Goal: Contribute content: Contribute content

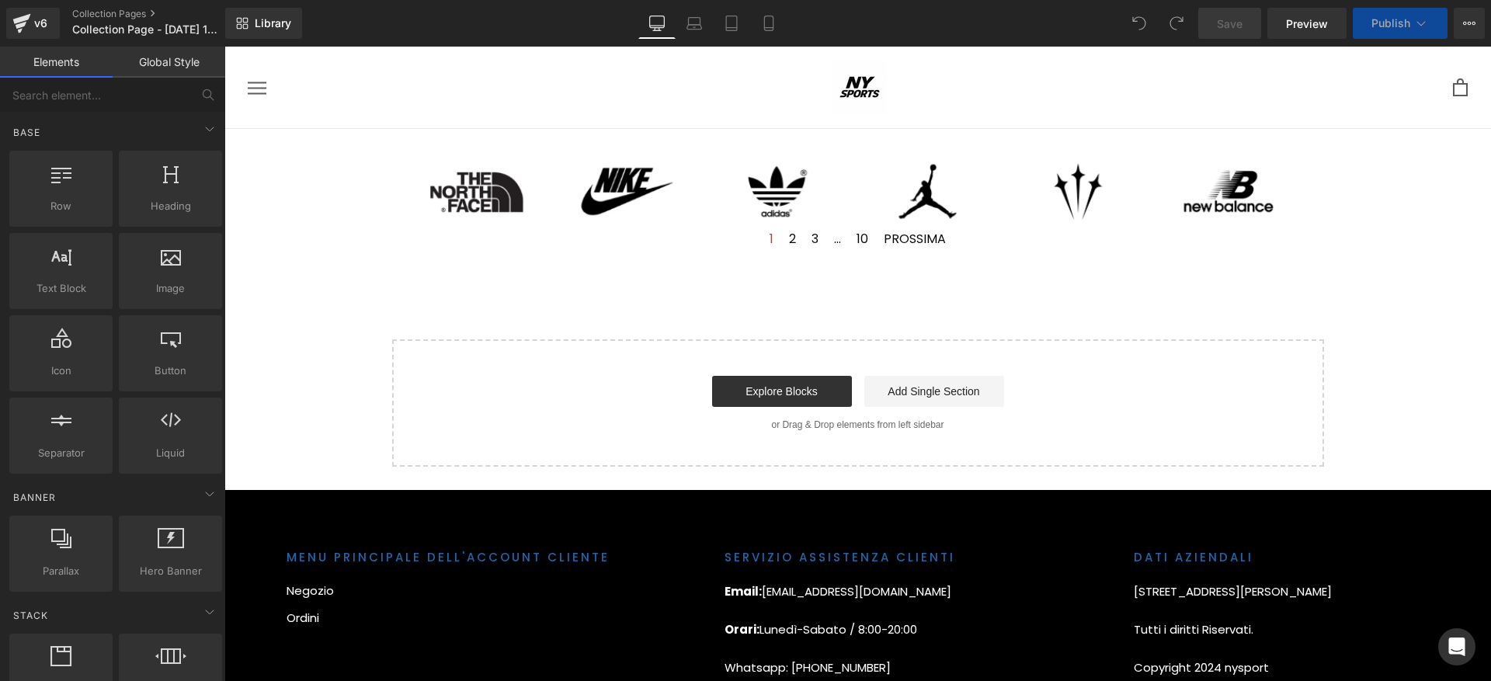
click at [1395, 32] on button "Publish" at bounding box center [1399, 23] width 95 height 31
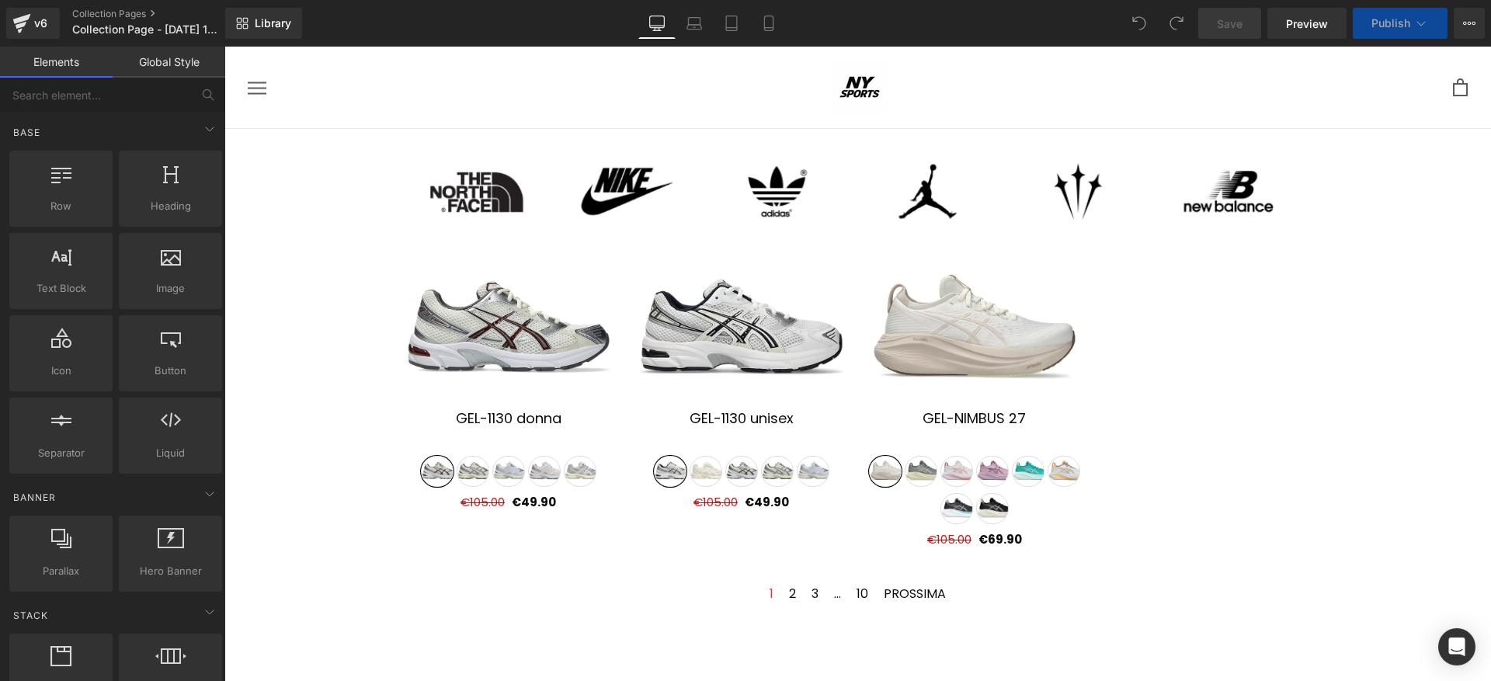
click at [1395, 32] on button "Publish" at bounding box center [1399, 23] width 95 height 31
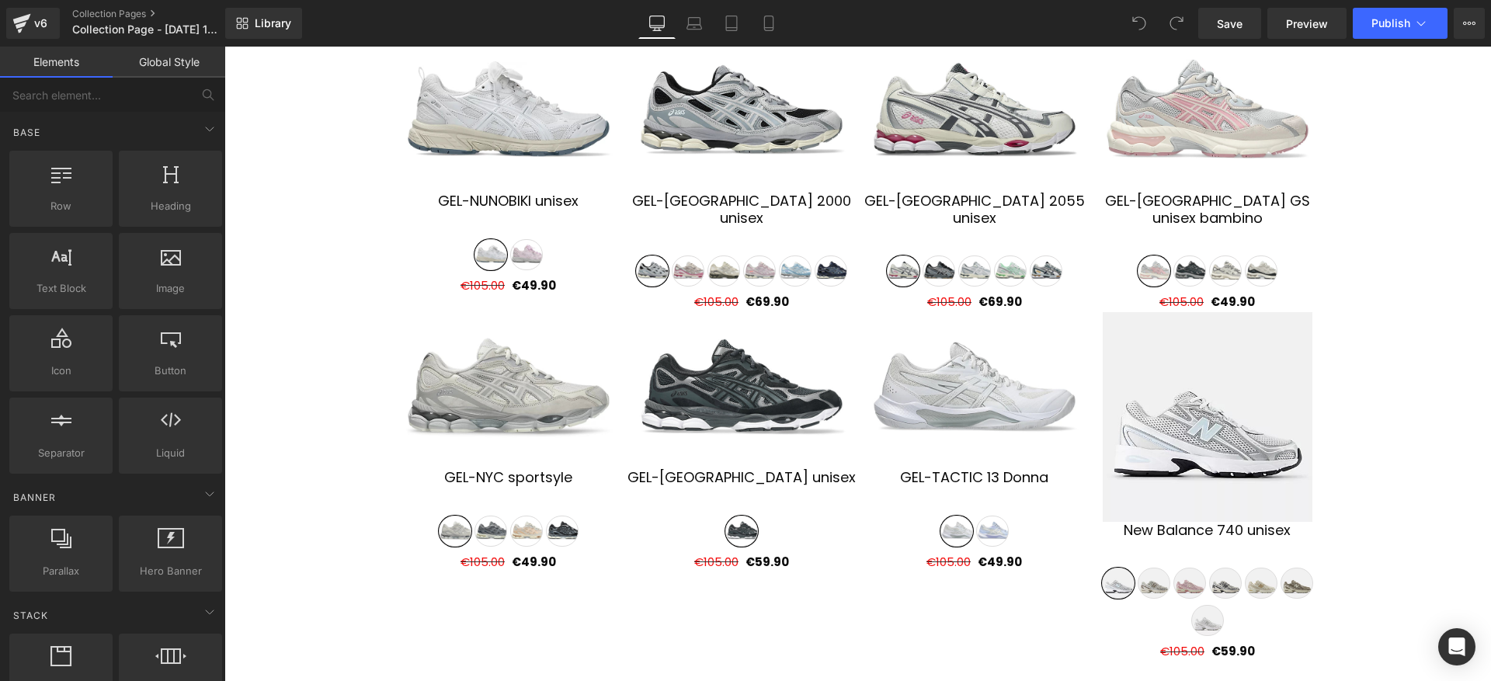
scroll to position [505, 0]
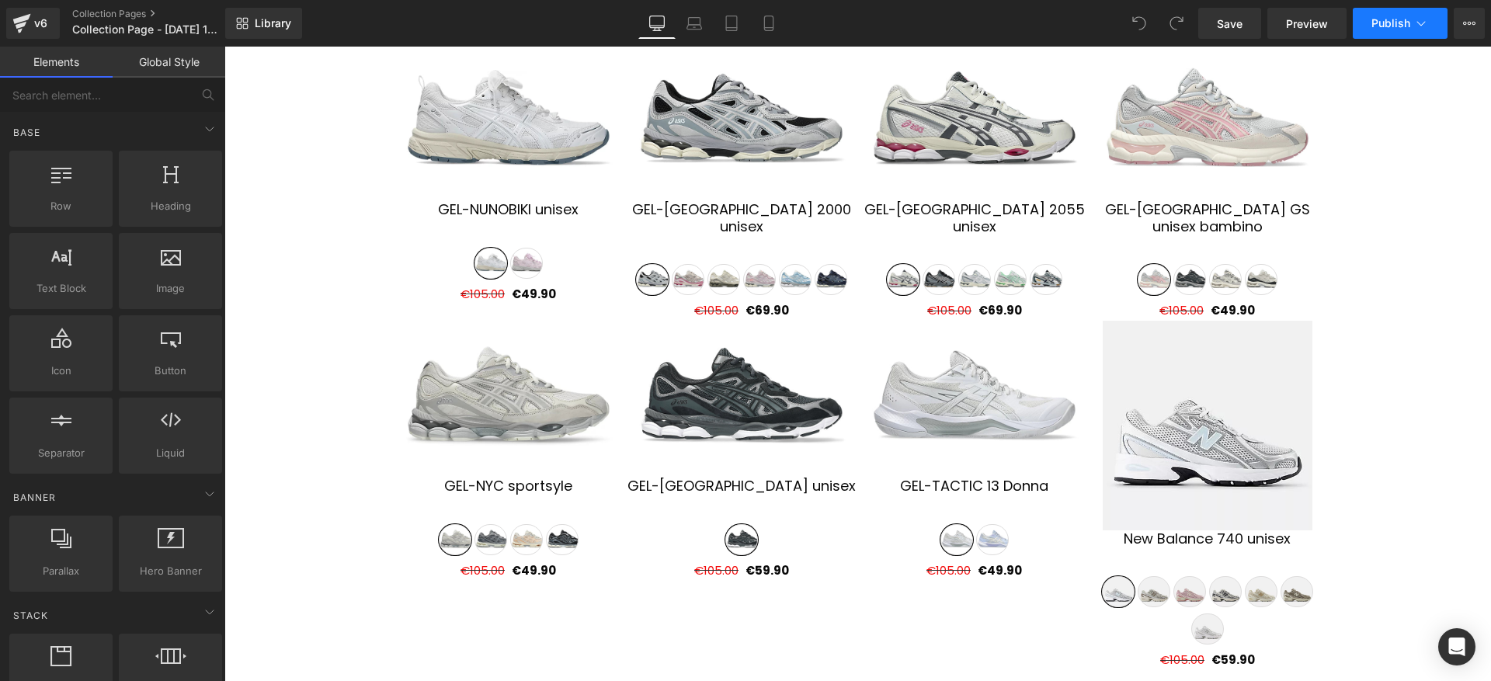
click at [1393, 35] on button "Publish" at bounding box center [1399, 23] width 95 height 31
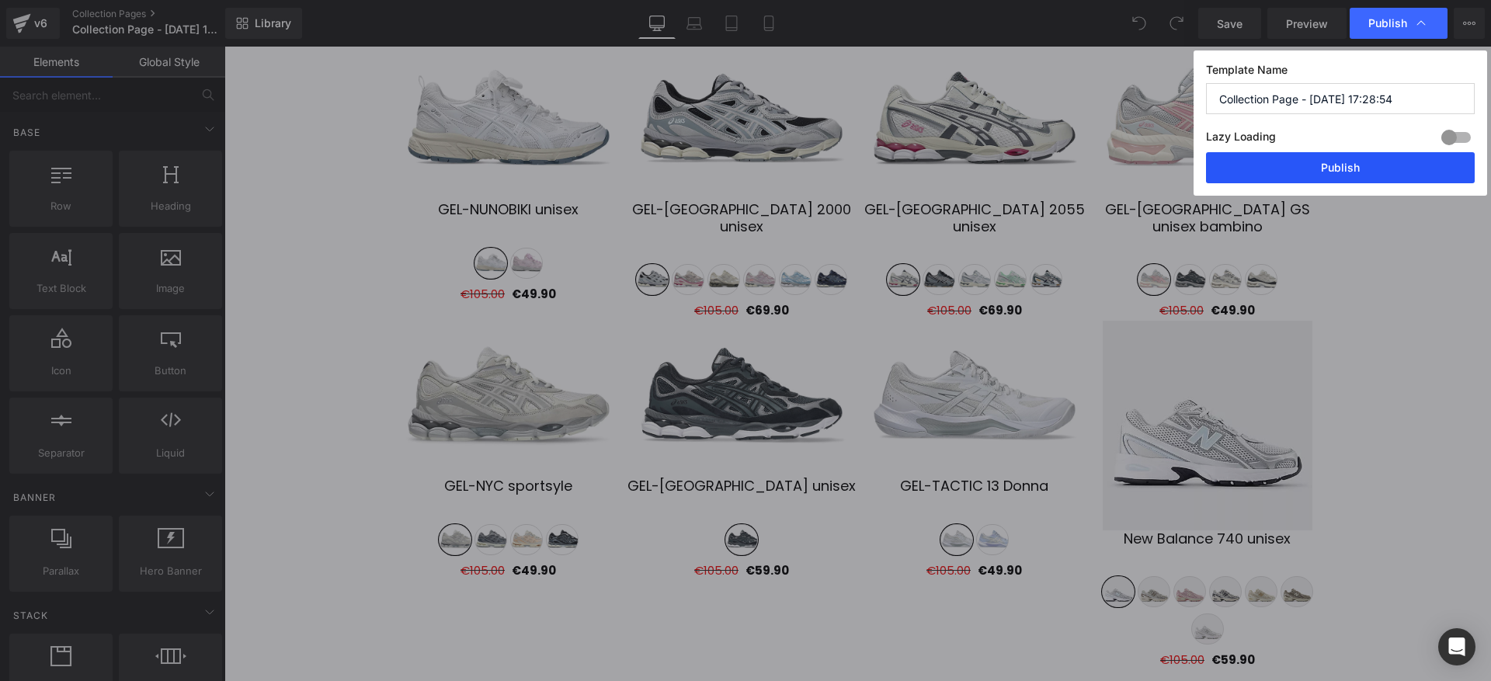
click at [1379, 178] on button "Publish" at bounding box center [1340, 167] width 269 height 31
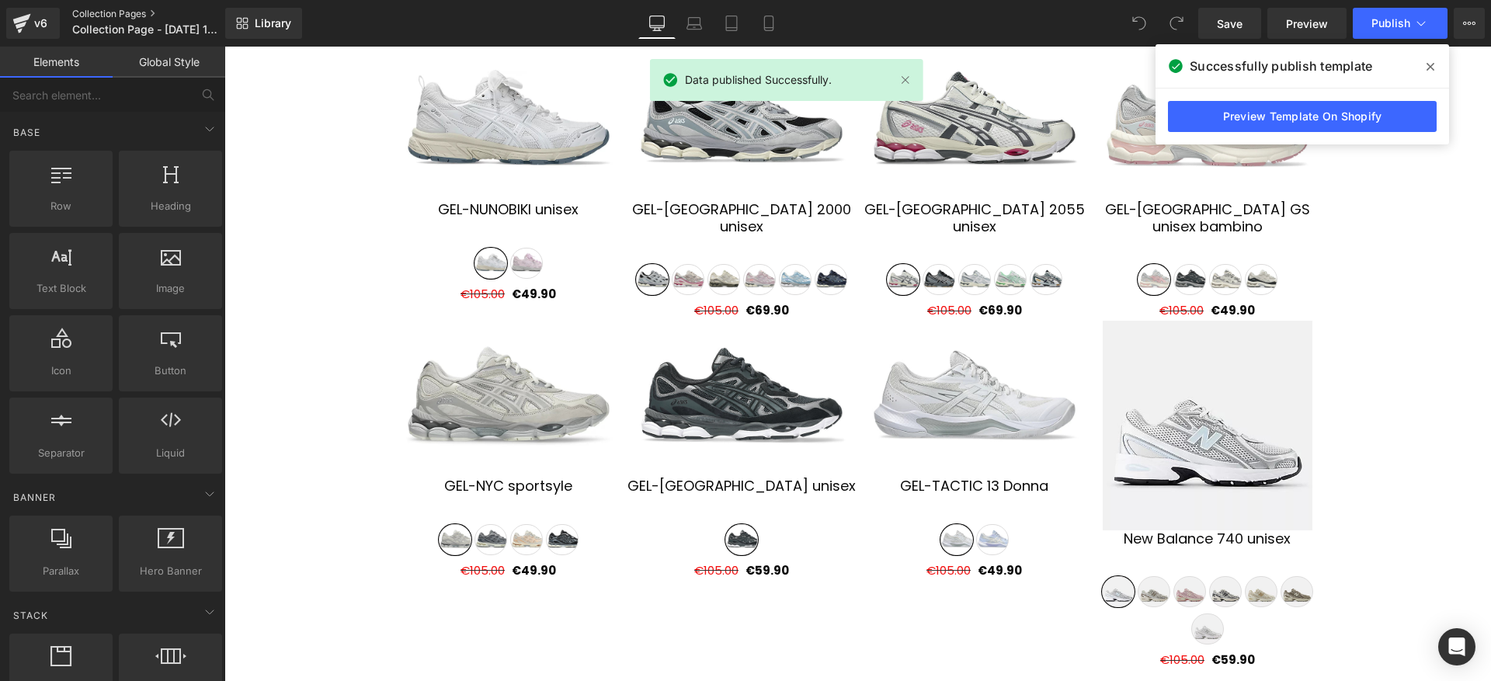
click at [135, 12] on link "Collection Pages" at bounding box center [161, 14] width 179 height 12
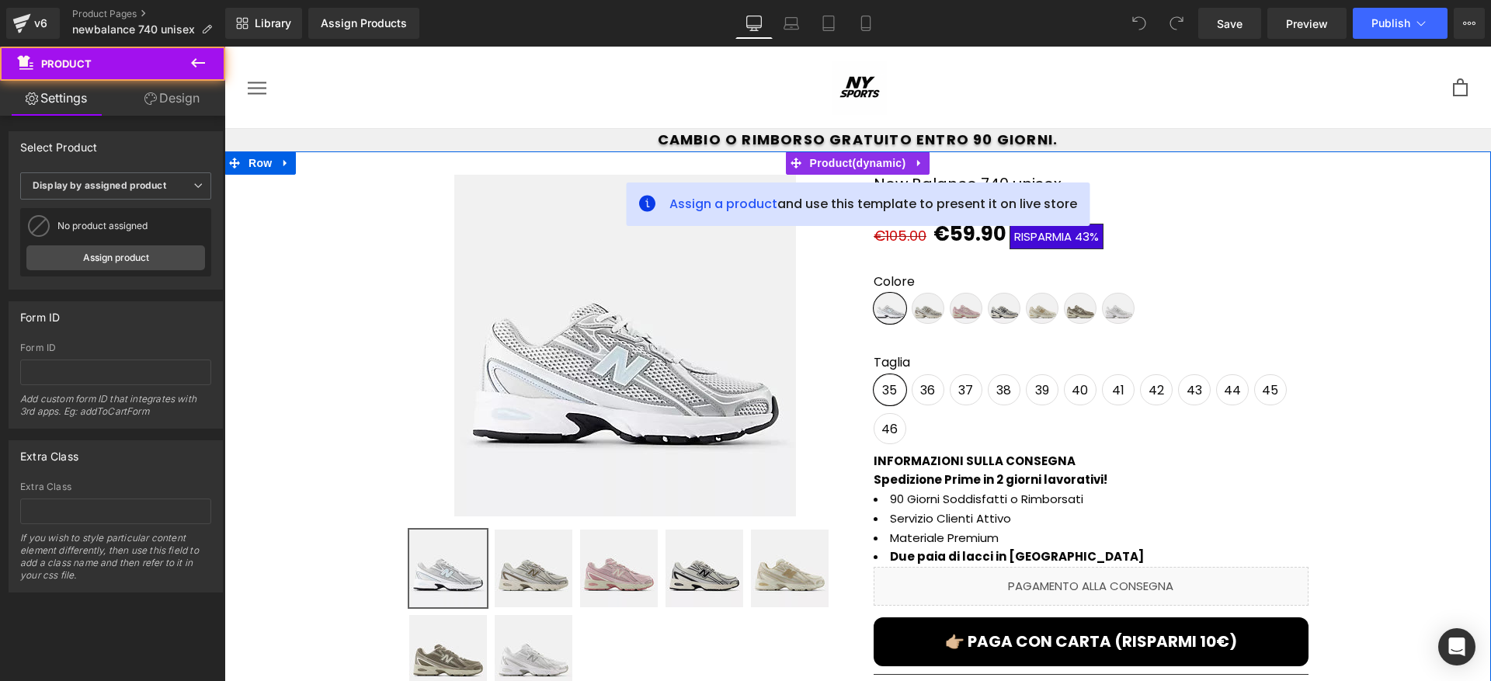
click at [1368, 321] on div "Sale Off (P) Image" at bounding box center [857, 540] width 1251 height 779
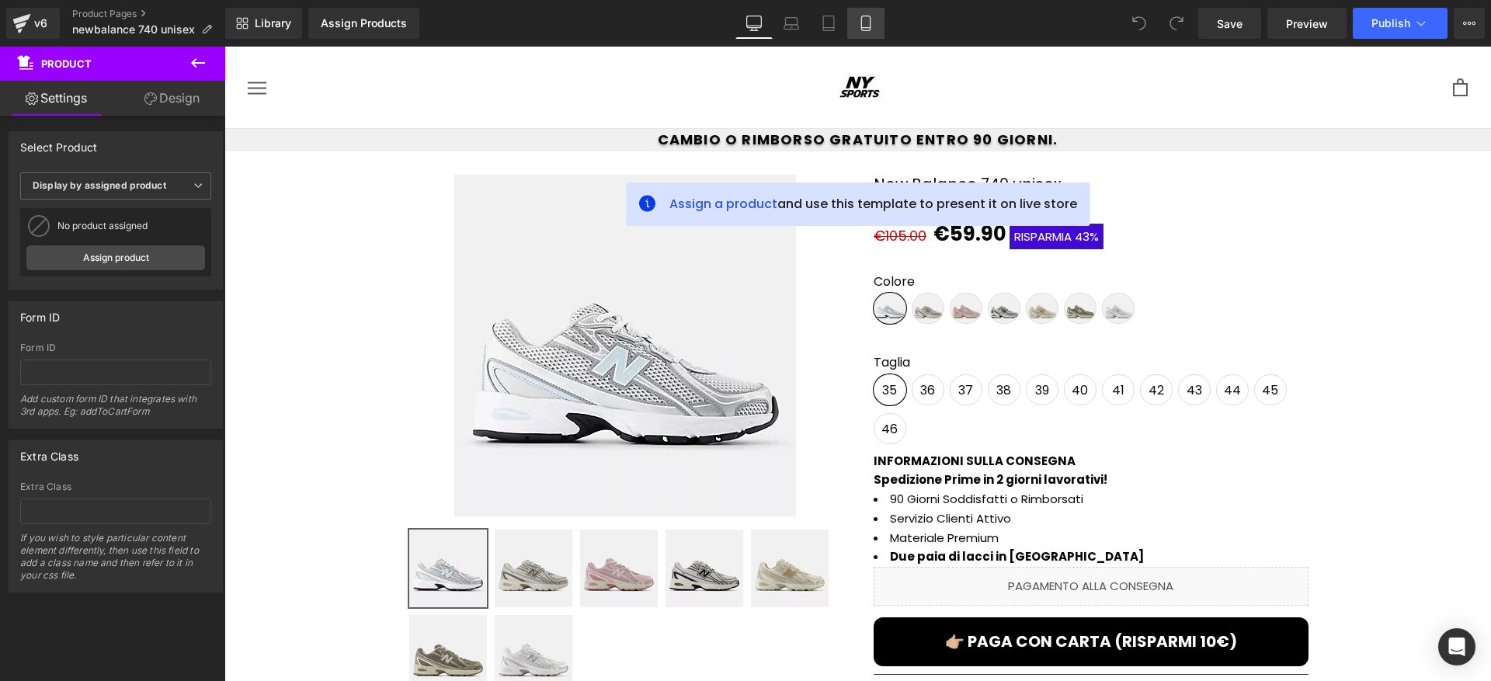
click at [870, 33] on link "Mobile" at bounding box center [865, 23] width 37 height 31
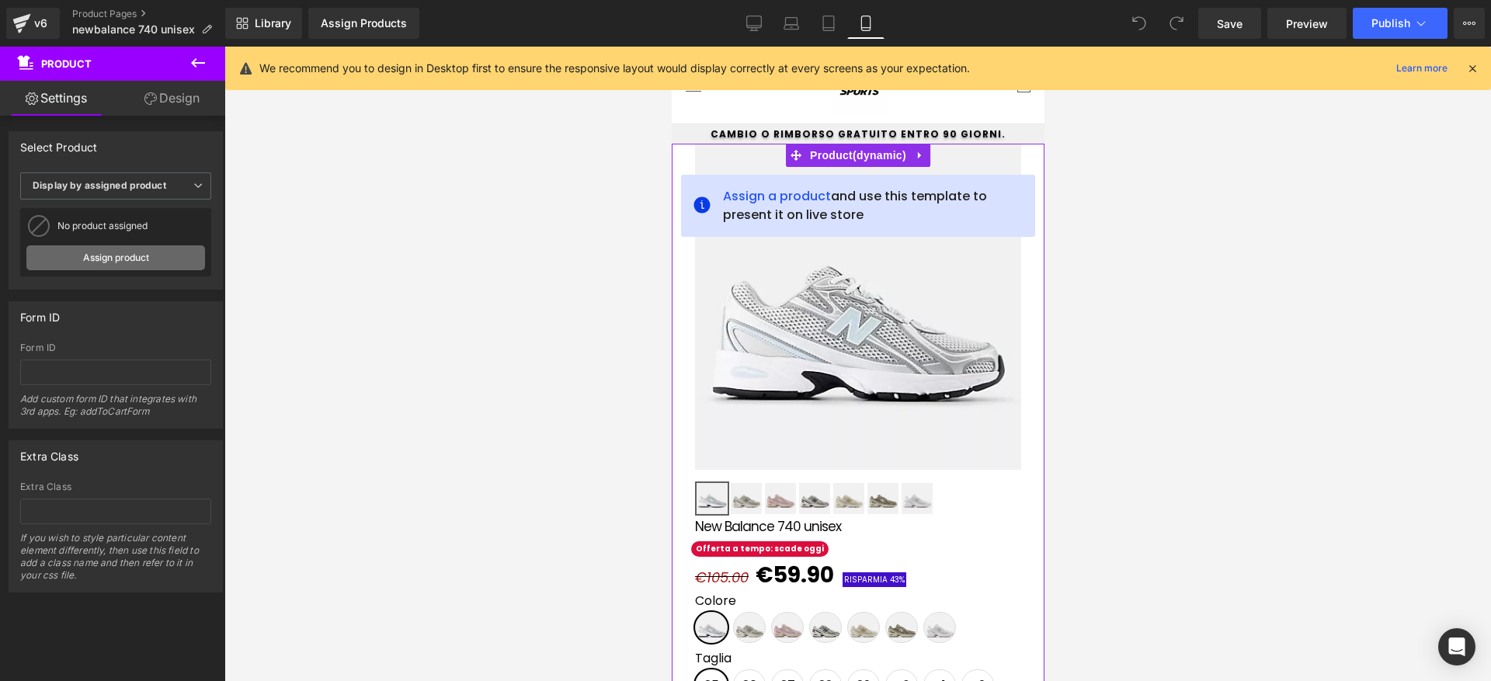
click at [115, 262] on link "Assign product" at bounding box center [115, 257] width 179 height 25
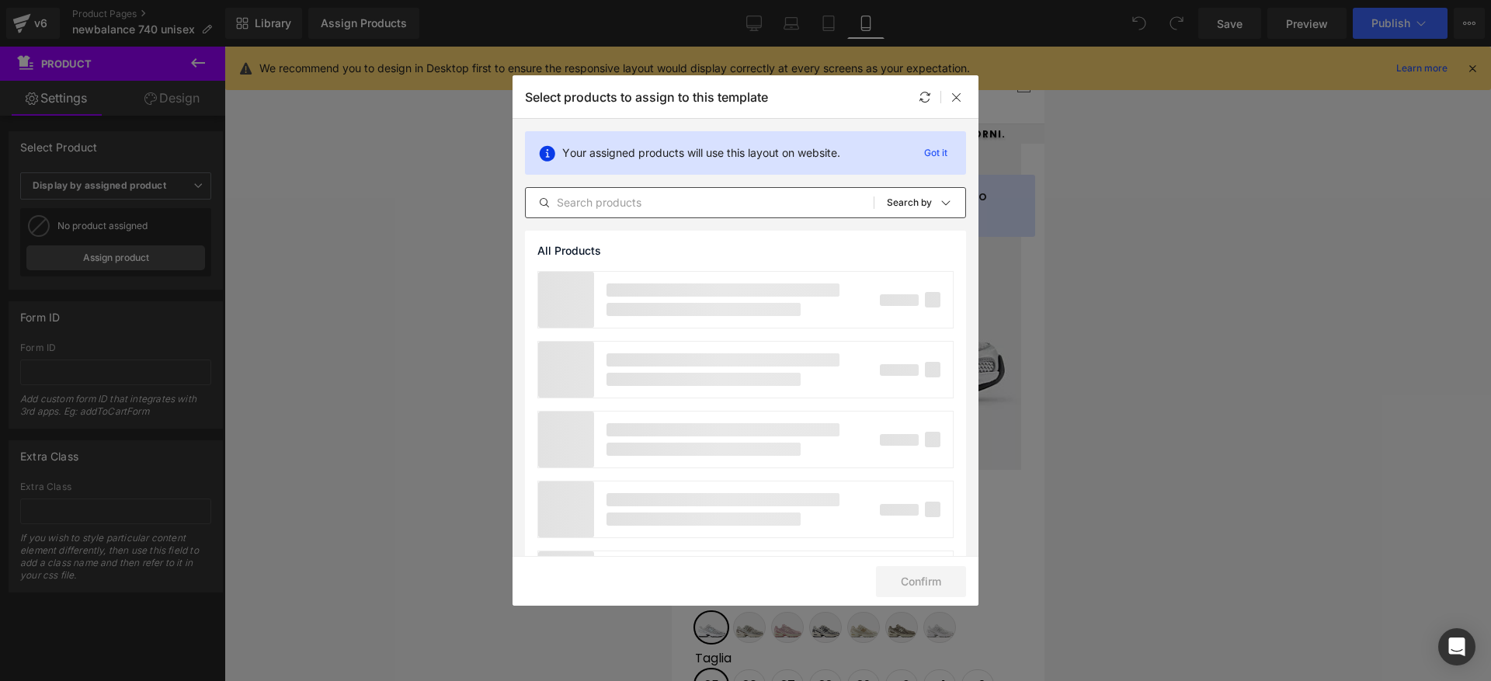
click at [706, 191] on div "All Products Shopify Collections Product Templates Shopify Collections Sort: Se…" at bounding box center [745, 202] width 441 height 31
click at [690, 203] on input "text" at bounding box center [700, 202] width 348 height 19
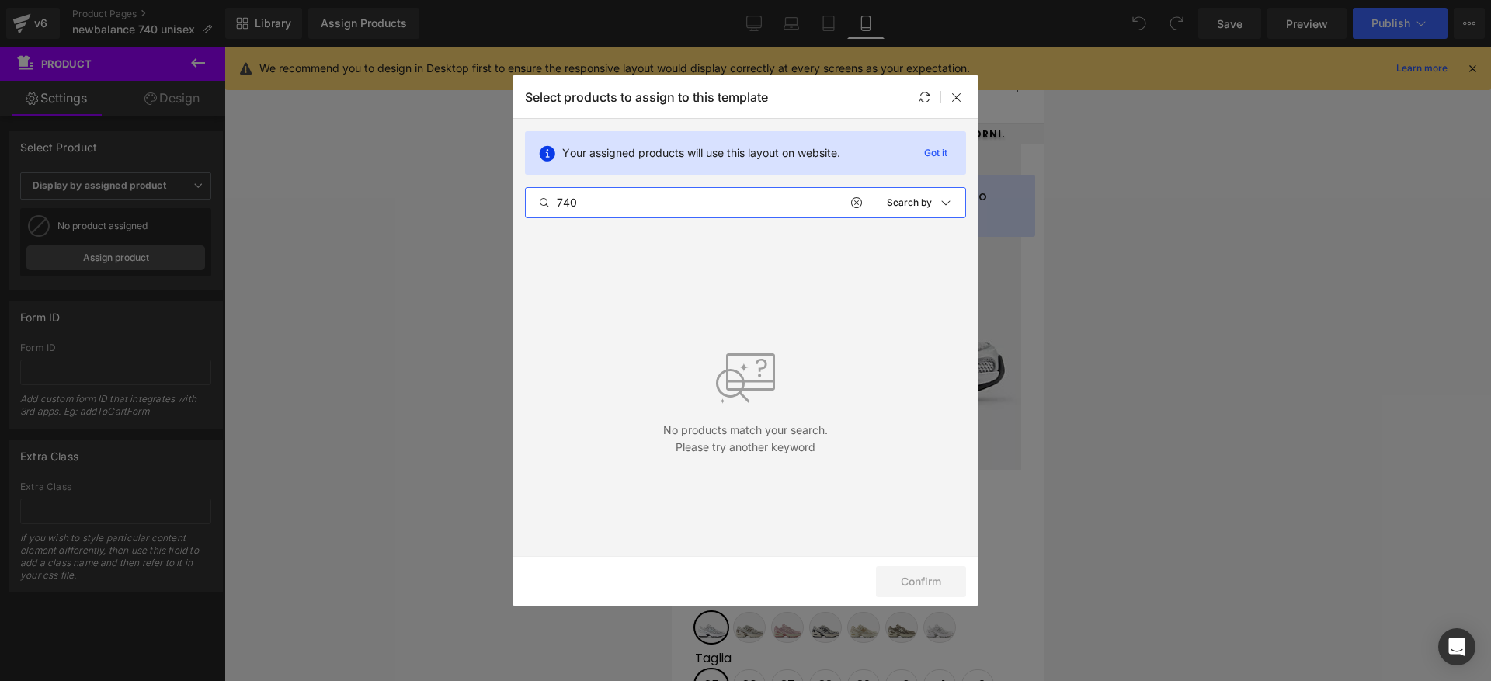
click at [849, 200] on input "740" at bounding box center [700, 202] width 348 height 19
type input "740"
click at [854, 202] on icon at bounding box center [855, 202] width 11 height 12
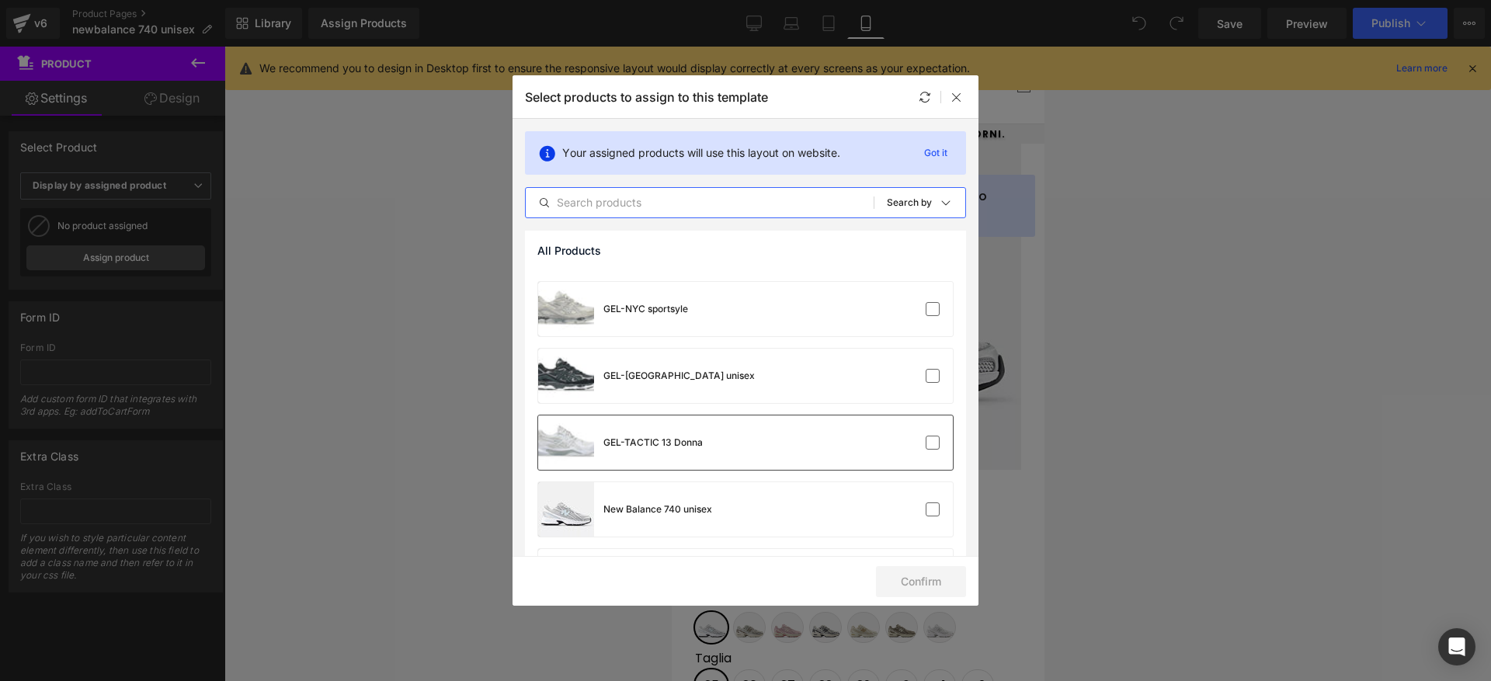
scroll to position [540, 0]
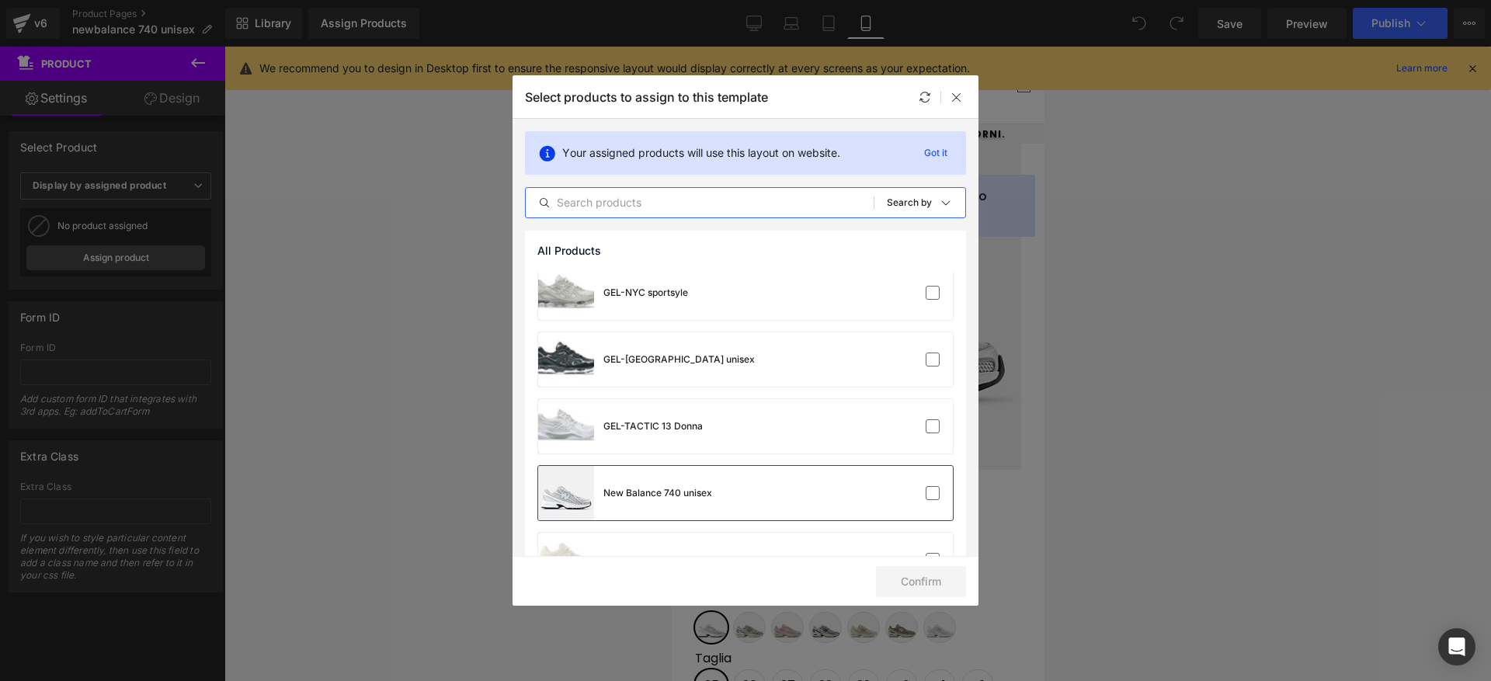
drag, startPoint x: 762, startPoint y: 463, endPoint x: 778, endPoint y: 476, distance: 20.4
click at [762, 463] on div "GEL-1130 donna GEL-1130 unisex GEL-NIMBUS 27 GEL-[PERSON_NAME] GEL-[PERSON_NAME…" at bounding box center [745, 299] width 441 height 1137
click at [875, 504] on div "New Balance 740 unisex" at bounding box center [745, 493] width 415 height 54
click at [928, 577] on button "Confirm" at bounding box center [921, 581] width 90 height 31
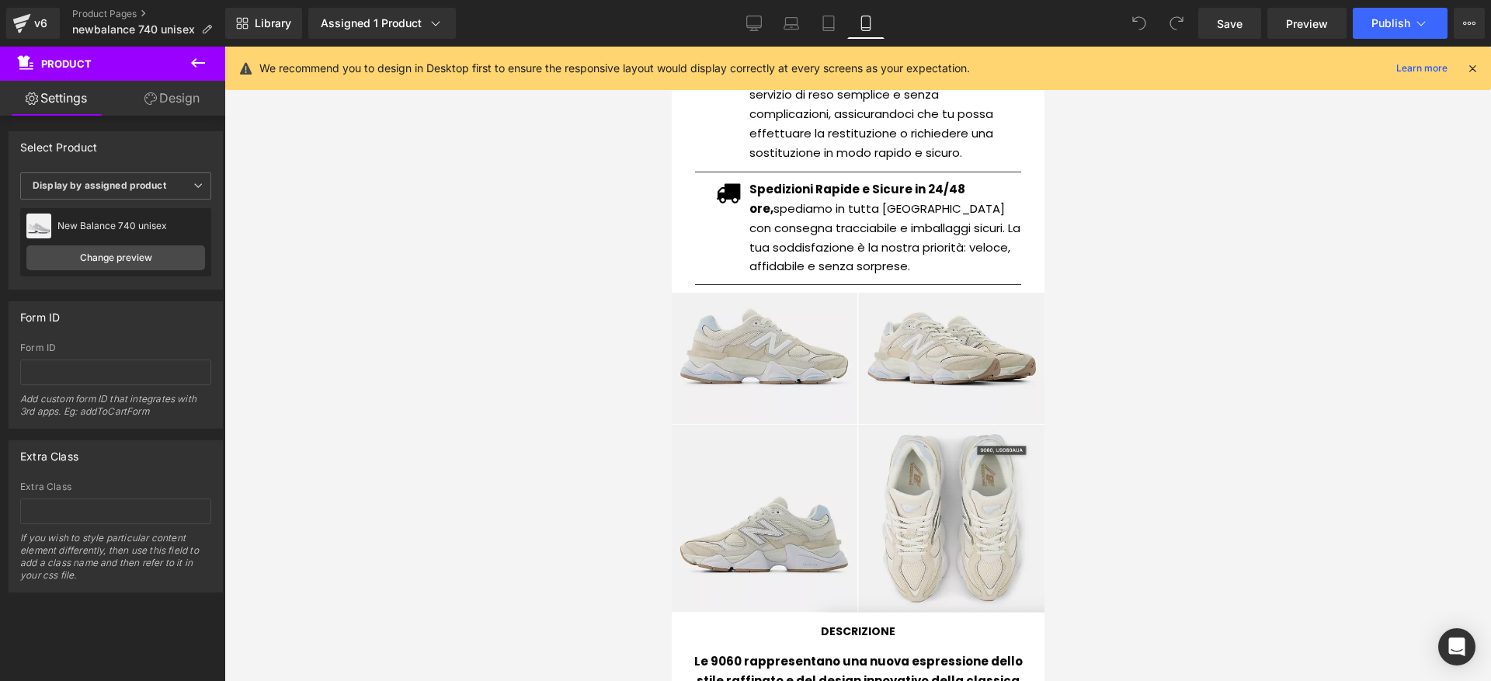
scroll to position [933, 0]
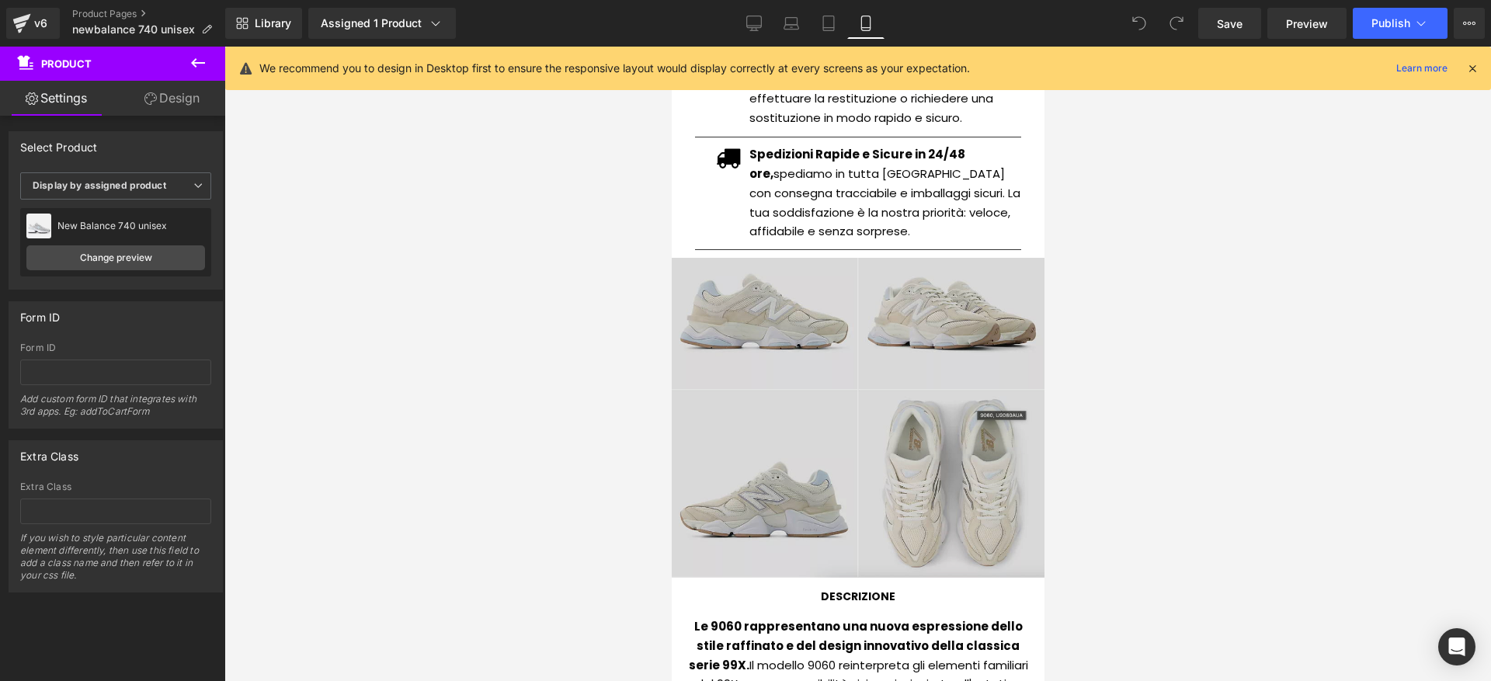
click at [846, 338] on img at bounding box center [857, 418] width 373 height 320
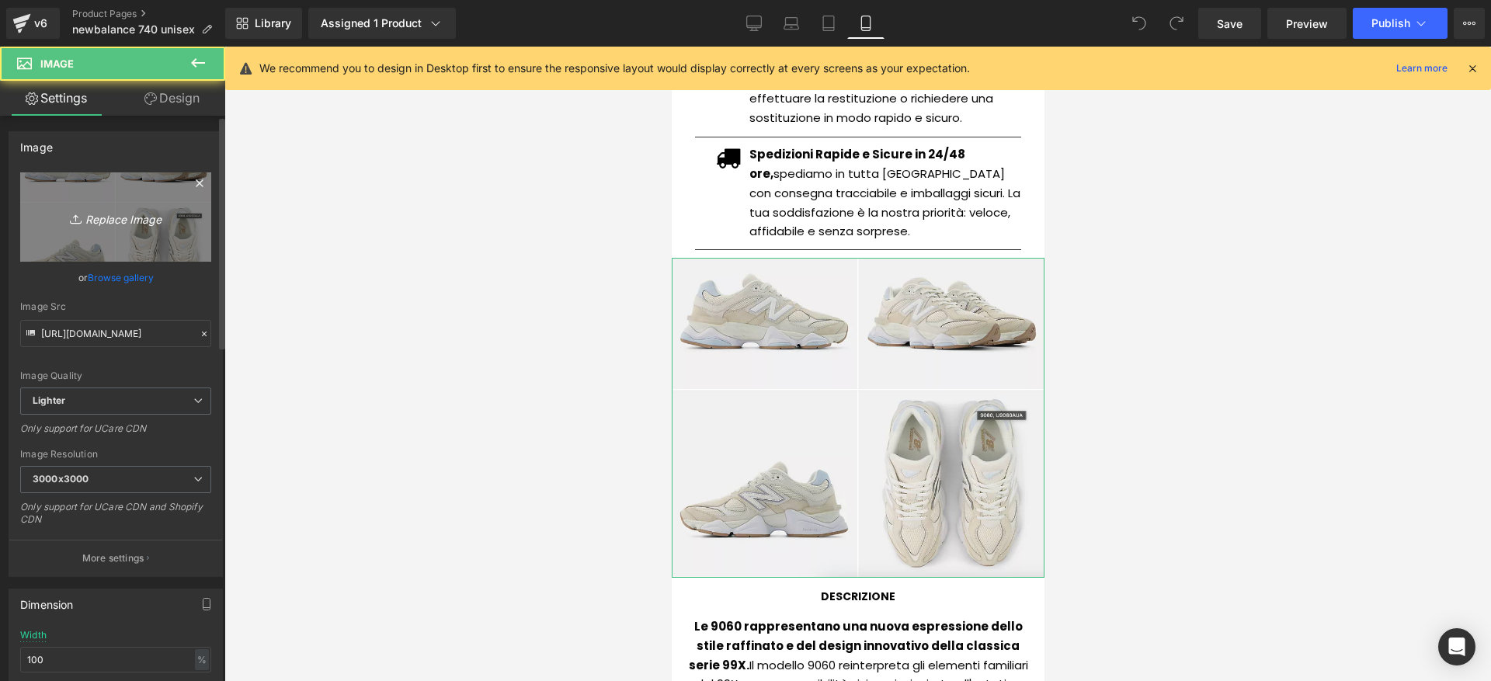
click at [57, 227] on link "Replace Image" at bounding box center [115, 216] width 191 height 89
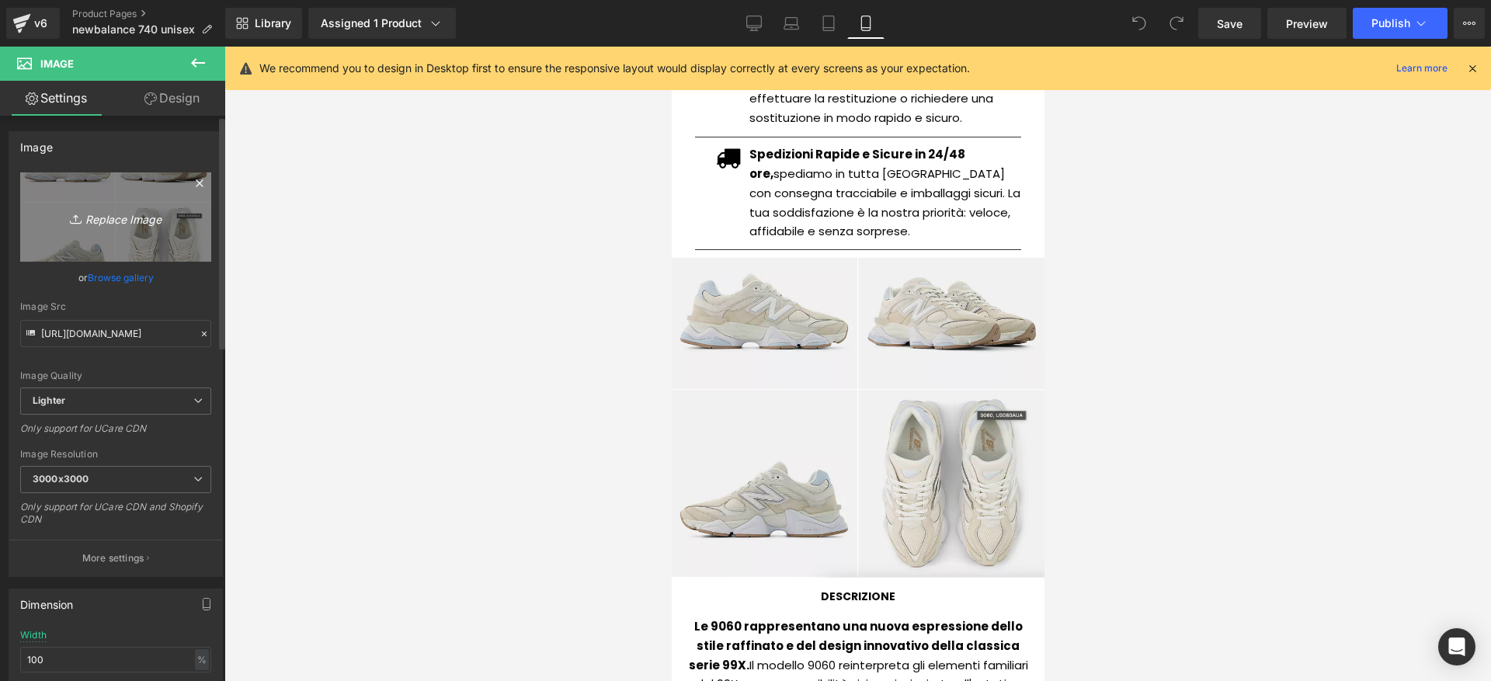
type input "C:\fakepath\LinearHeritage_Comp_E_Image5.2.jpg"
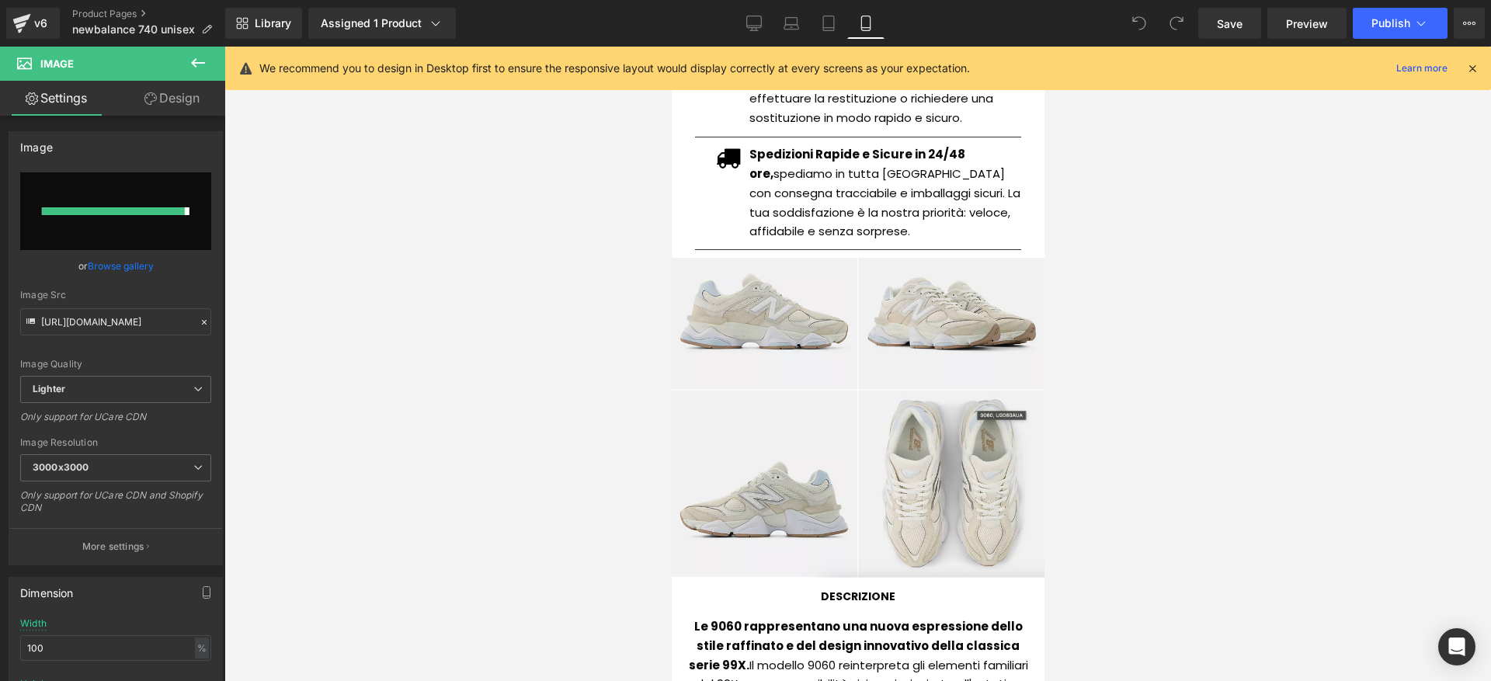
type input "[URL][DOMAIN_NAME]"
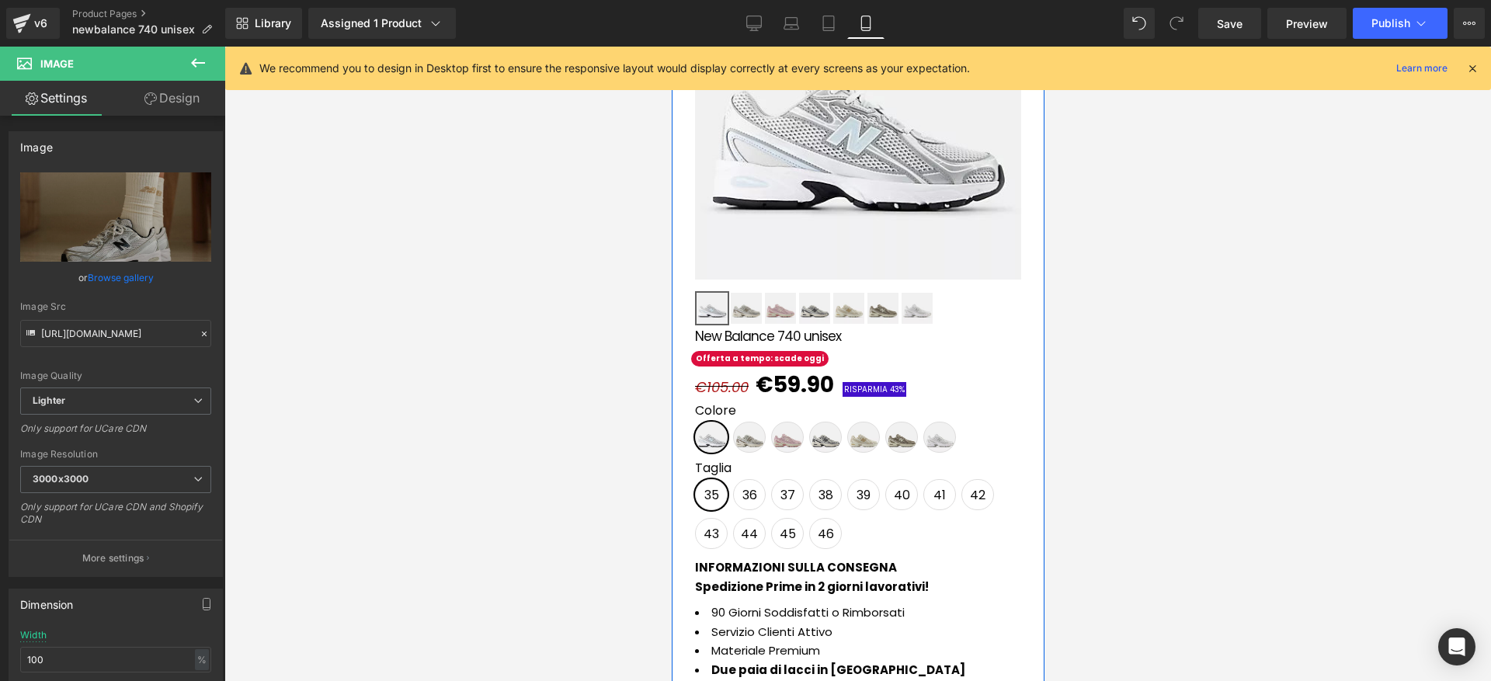
scroll to position [513, 0]
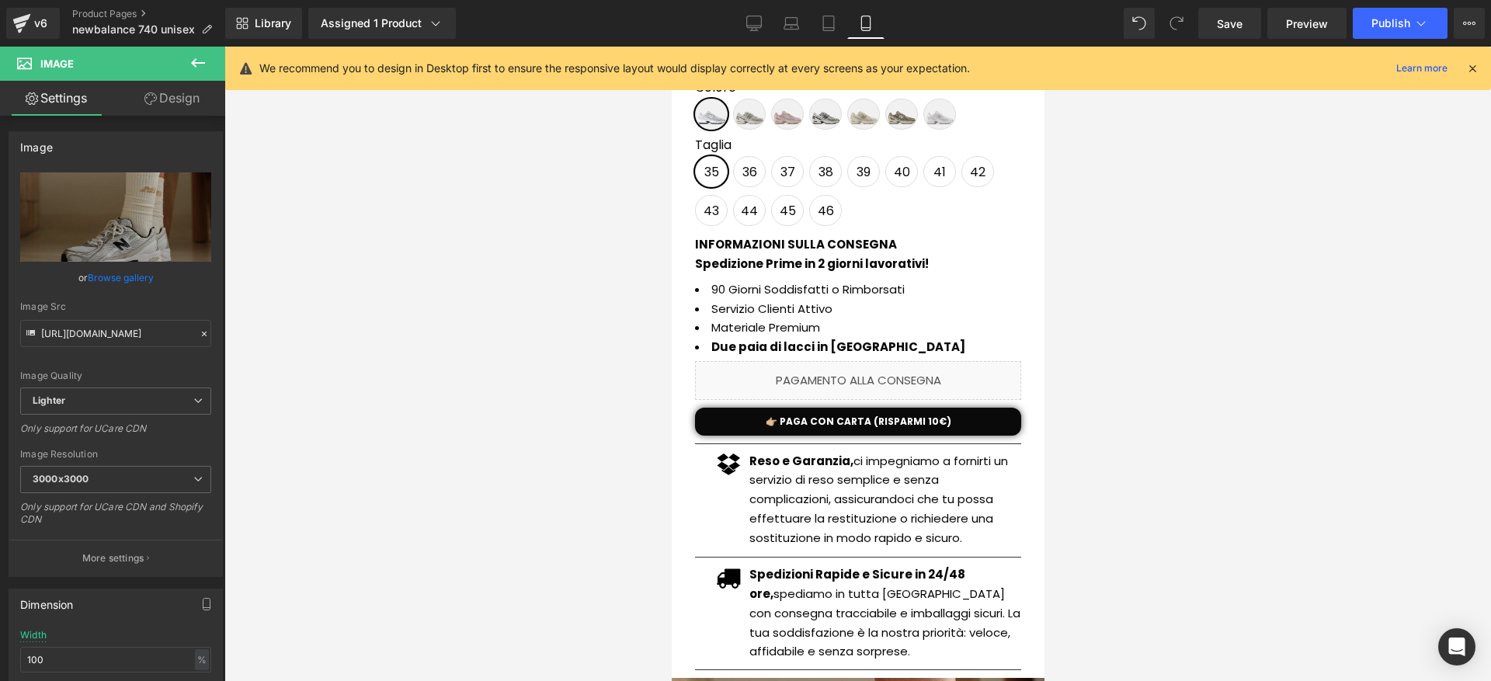
click at [1368, 43] on div "Library Assigned 1 Product Product Preview New Balance 740 unisex Manage assign…" at bounding box center [857, 23] width 1265 height 47
click at [1370, 40] on div "Library Assigned 1 Product Product Preview New Balance 740 unisex Manage assign…" at bounding box center [857, 23] width 1265 height 47
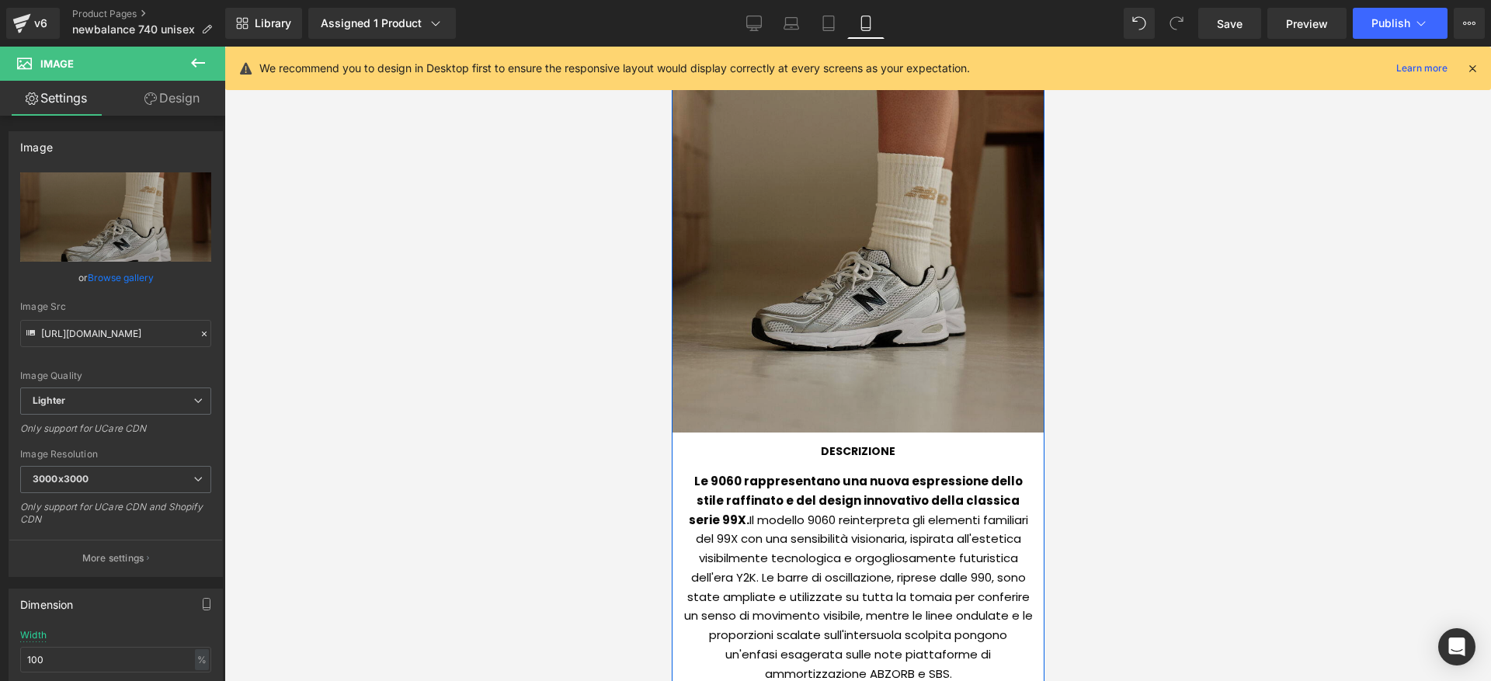
scroll to position [1218, 0]
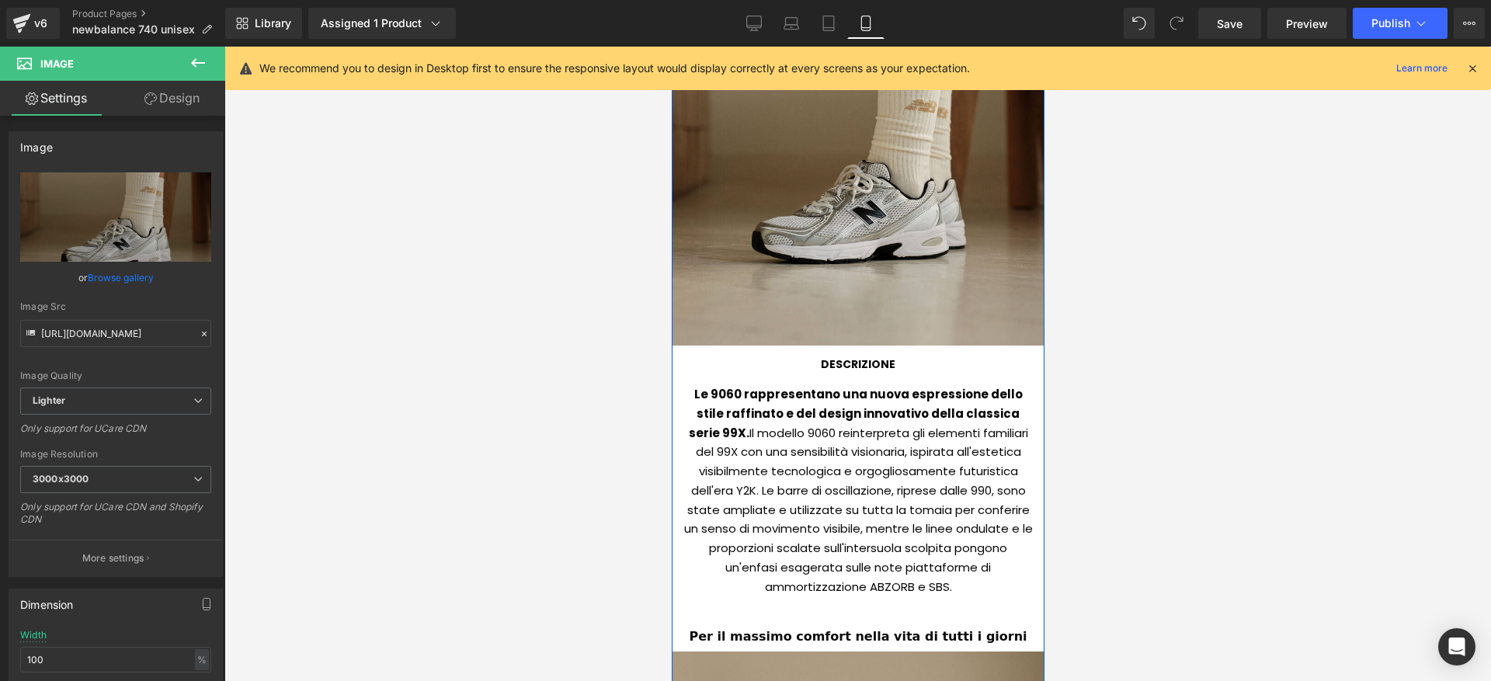
click at [808, 435] on div "Le 9060 rappresentano una nuova espressione dello stile raffinato e del design …" at bounding box center [856, 487] width 349 height 224
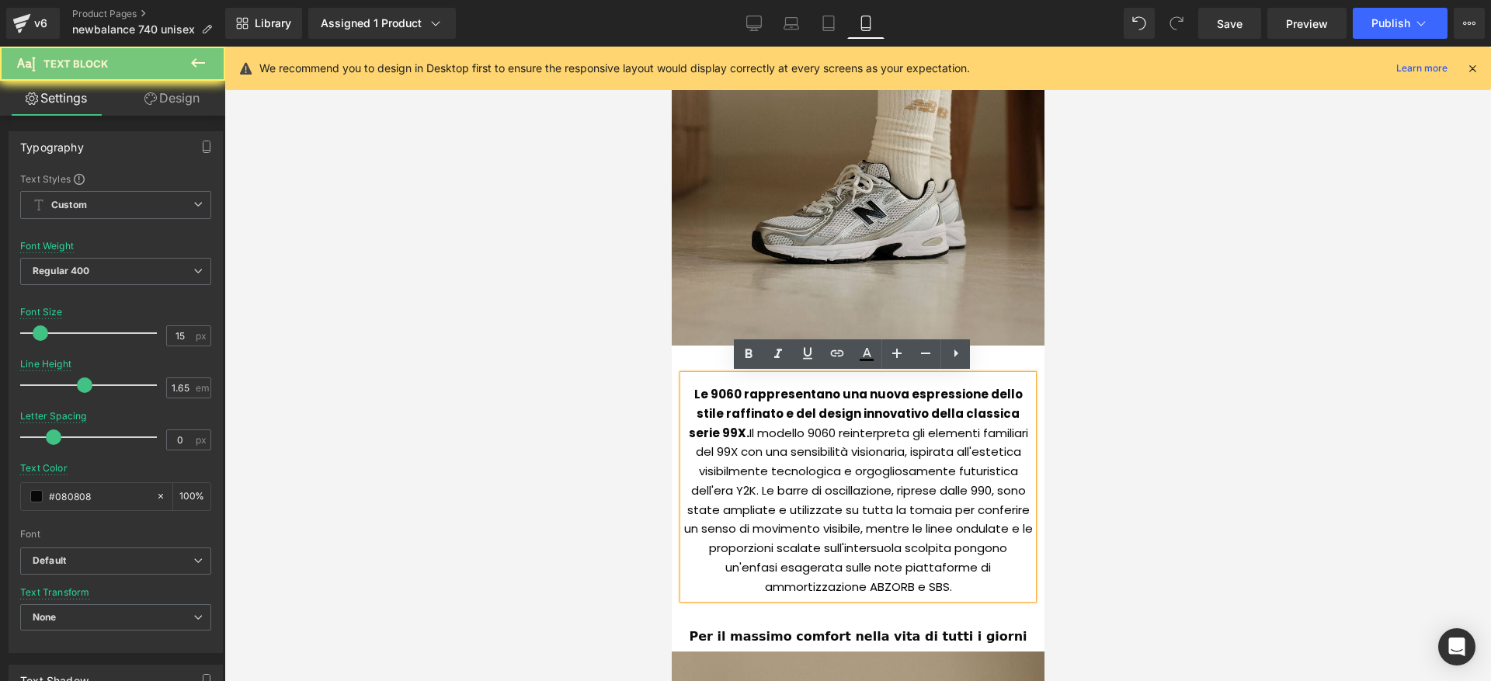
click at [808, 435] on div "Le 9060 rappresentano una nuova espressione dello stile raffinato e del design …" at bounding box center [856, 487] width 349 height 224
paste div
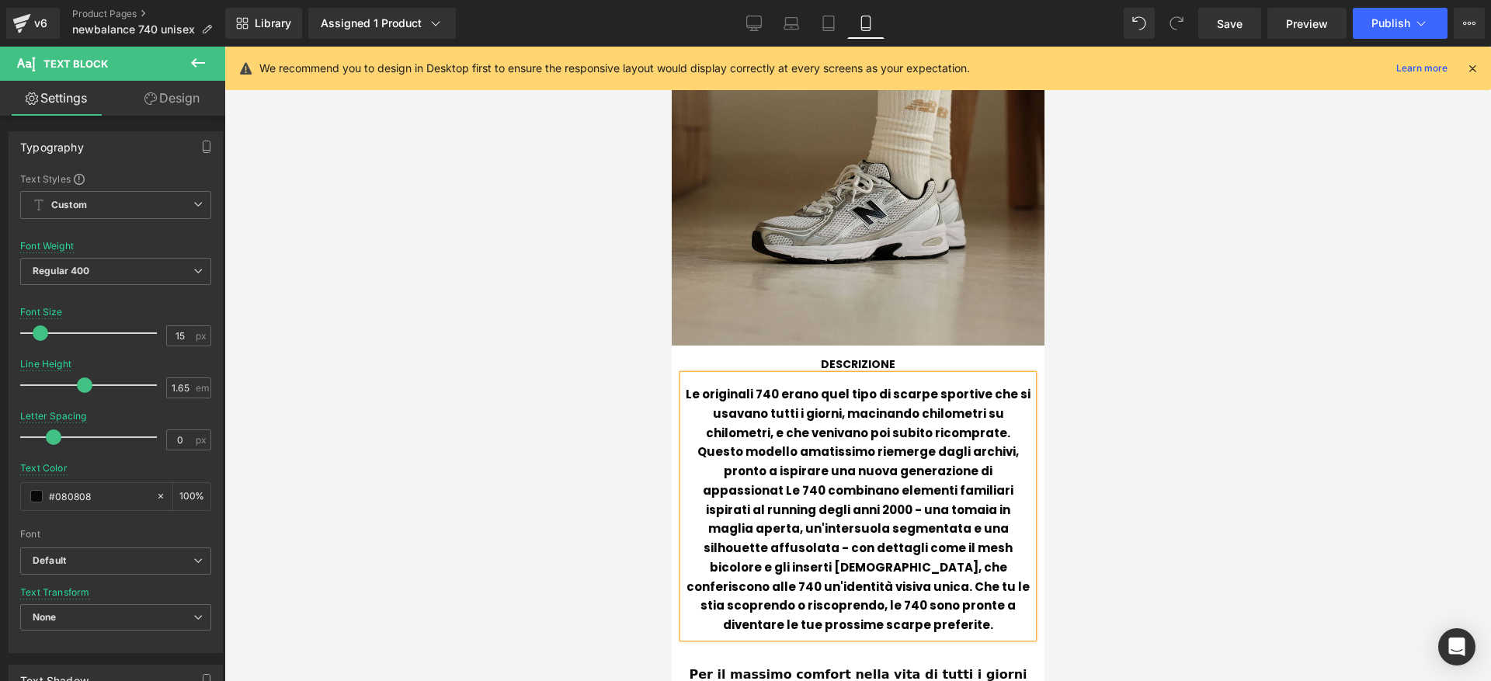
scroll to position [1221, 0]
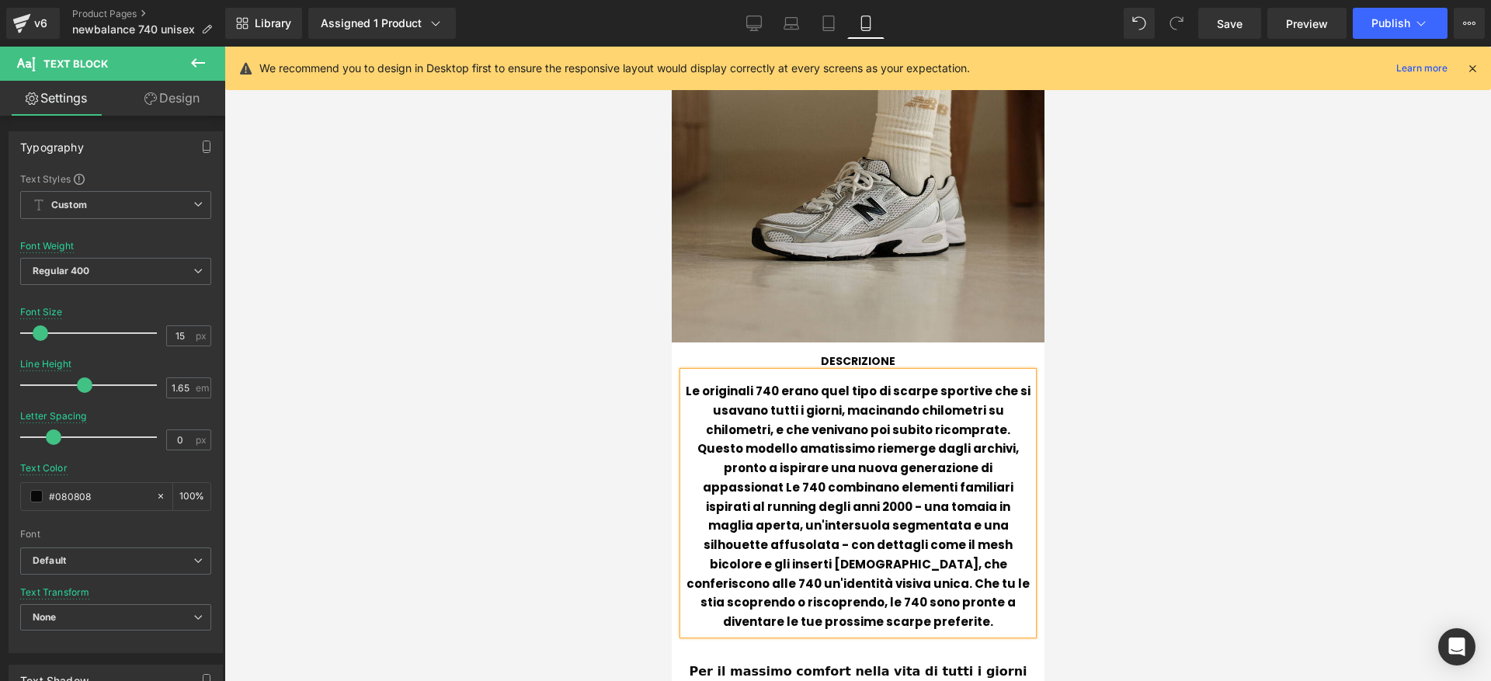
click at [810, 433] on b "Le originali 740 erano quel tipo di scarpe sportive che si usavano tutti i gior…" at bounding box center [857, 506] width 345 height 247
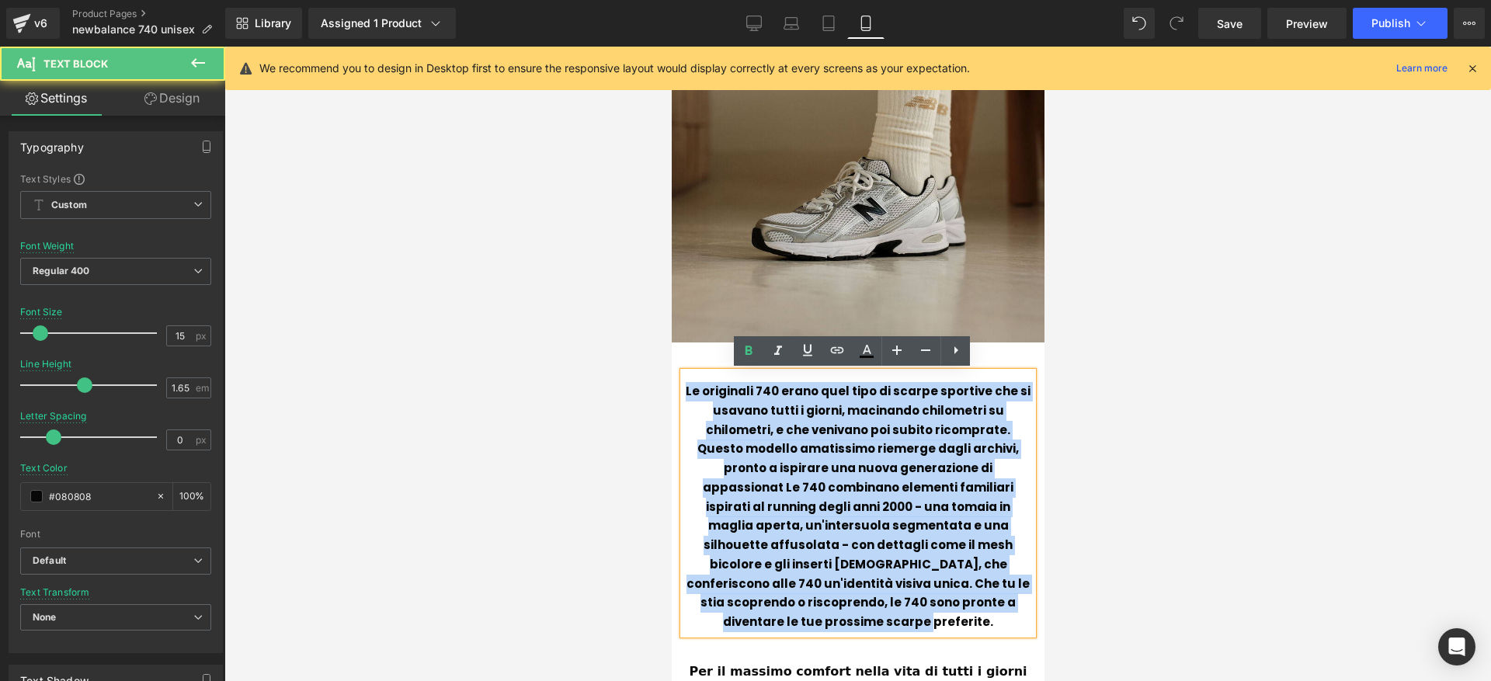
drag, startPoint x: 810, startPoint y: 433, endPoint x: 1428, endPoint y: 385, distance: 620.6
click at [810, 433] on b "Le originali 740 erano quel tipo di scarpe sportive che si usavano tutti i gior…" at bounding box center [857, 506] width 345 height 247
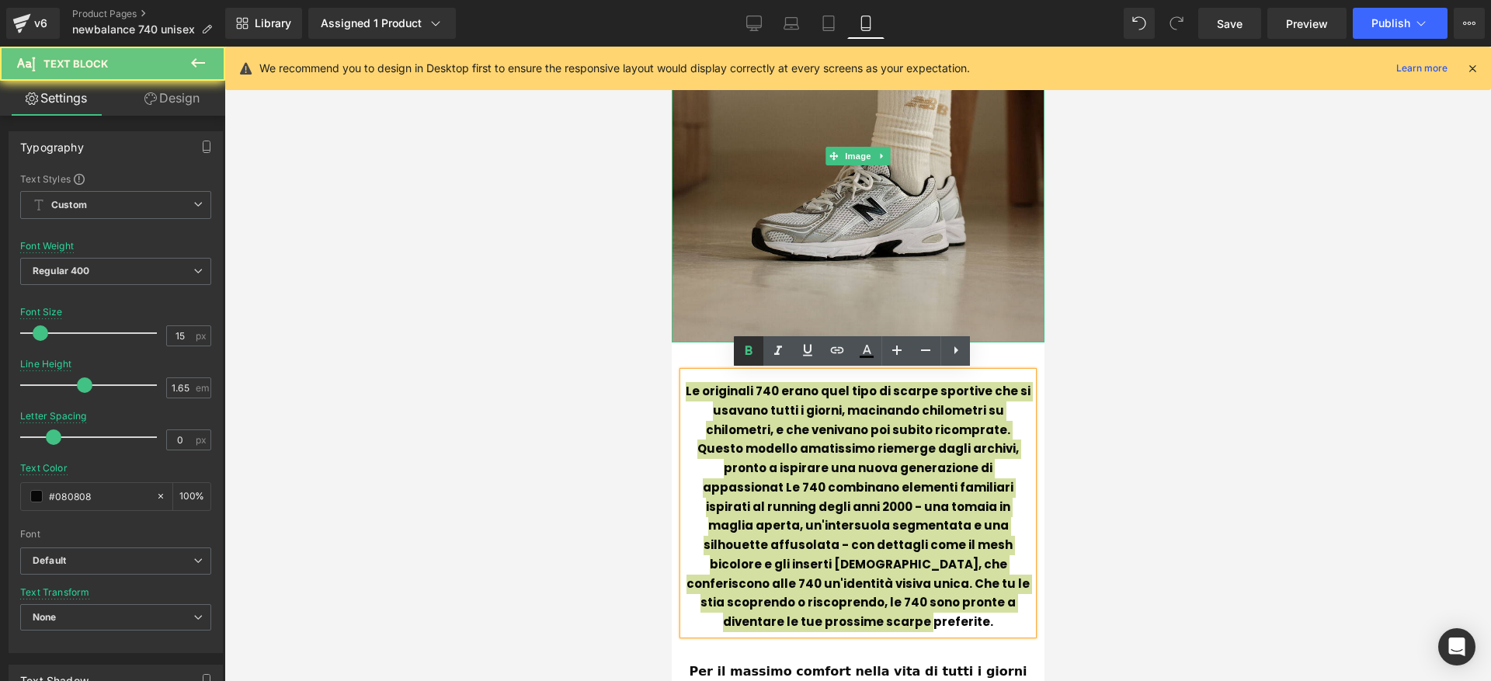
click at [741, 346] on icon at bounding box center [748, 351] width 19 height 19
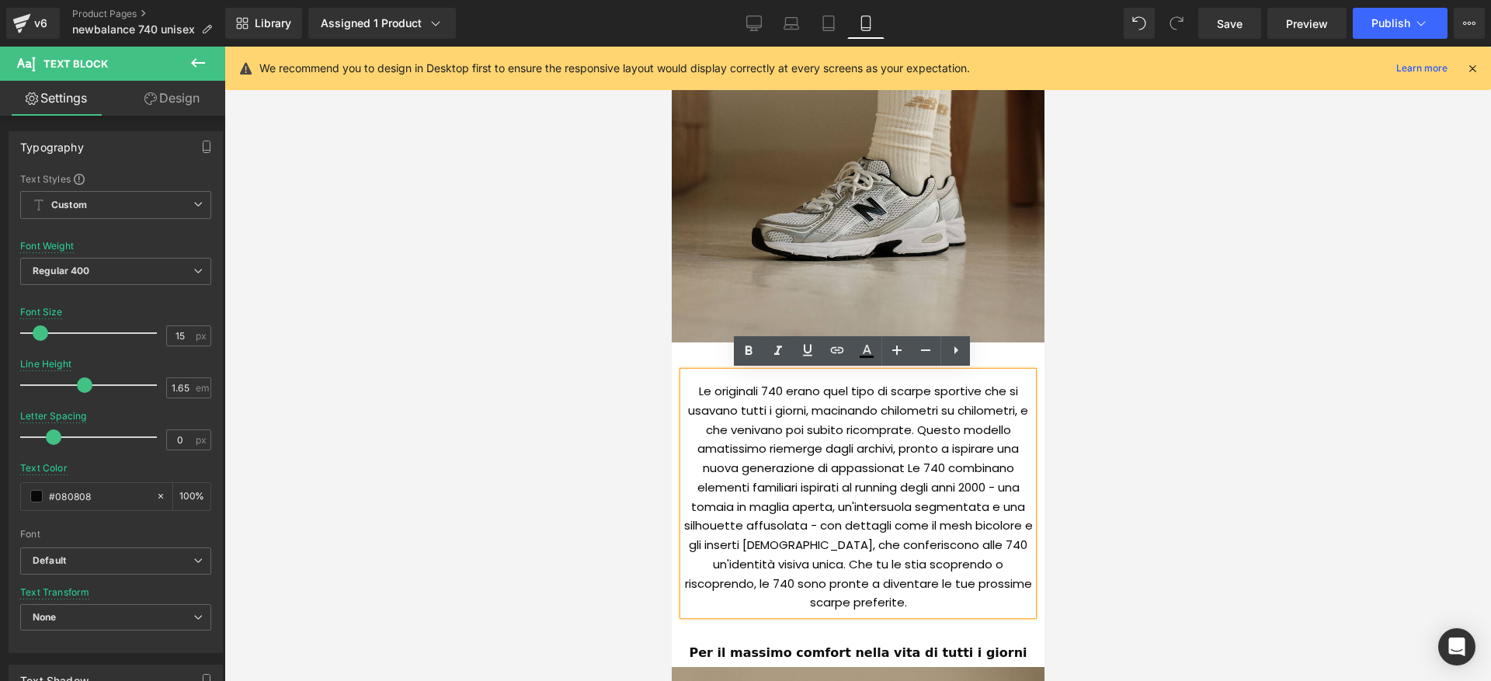
drag, startPoint x: 703, startPoint y: 393, endPoint x: 692, endPoint y: 389, distance: 11.5
click at [703, 393] on div "Le originali 740 erano quel tipo di scarpe sportive che si usavano tutti i gior…" at bounding box center [856, 493] width 349 height 243
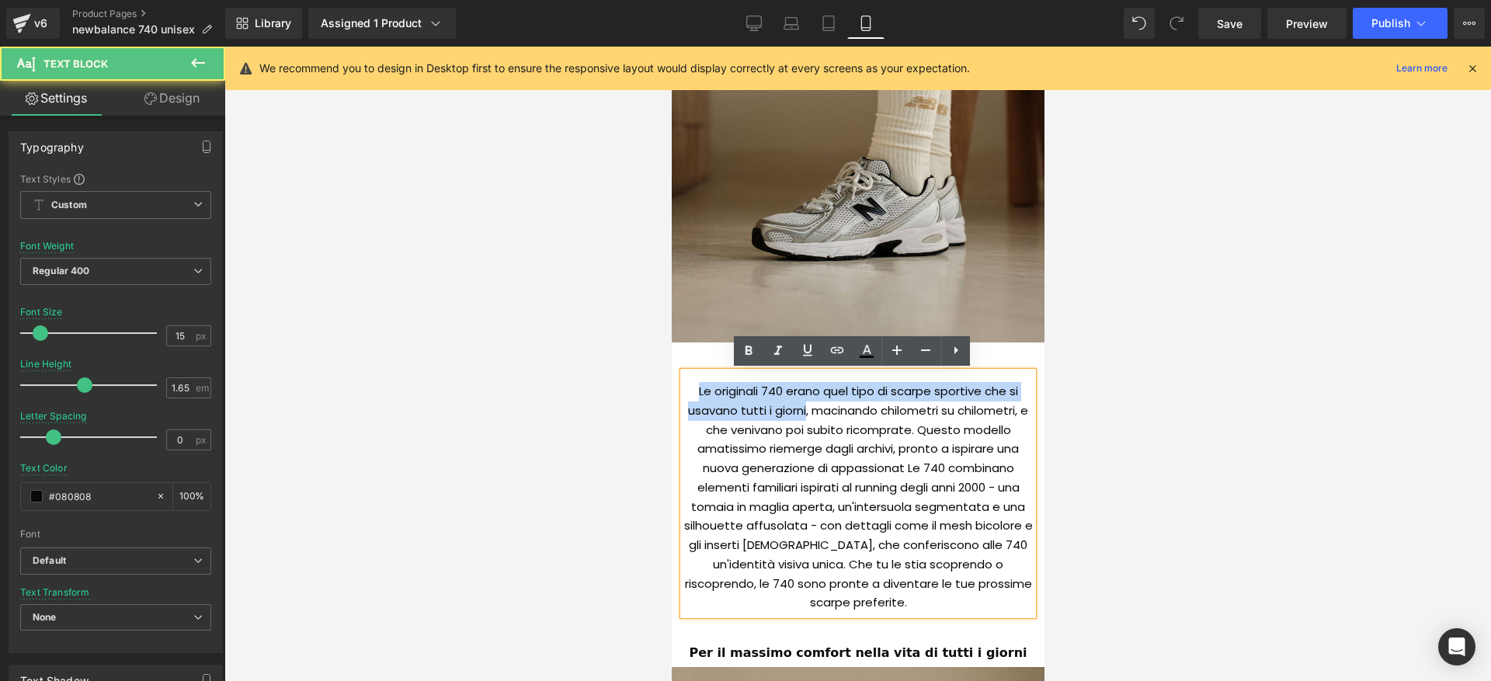
drag, startPoint x: 690, startPoint y: 388, endPoint x: 798, endPoint y: 413, distance: 110.7
click at [798, 413] on div "Le originali 740 erano quel tipo di scarpe sportive che si usavano tutti i gior…" at bounding box center [856, 493] width 349 height 243
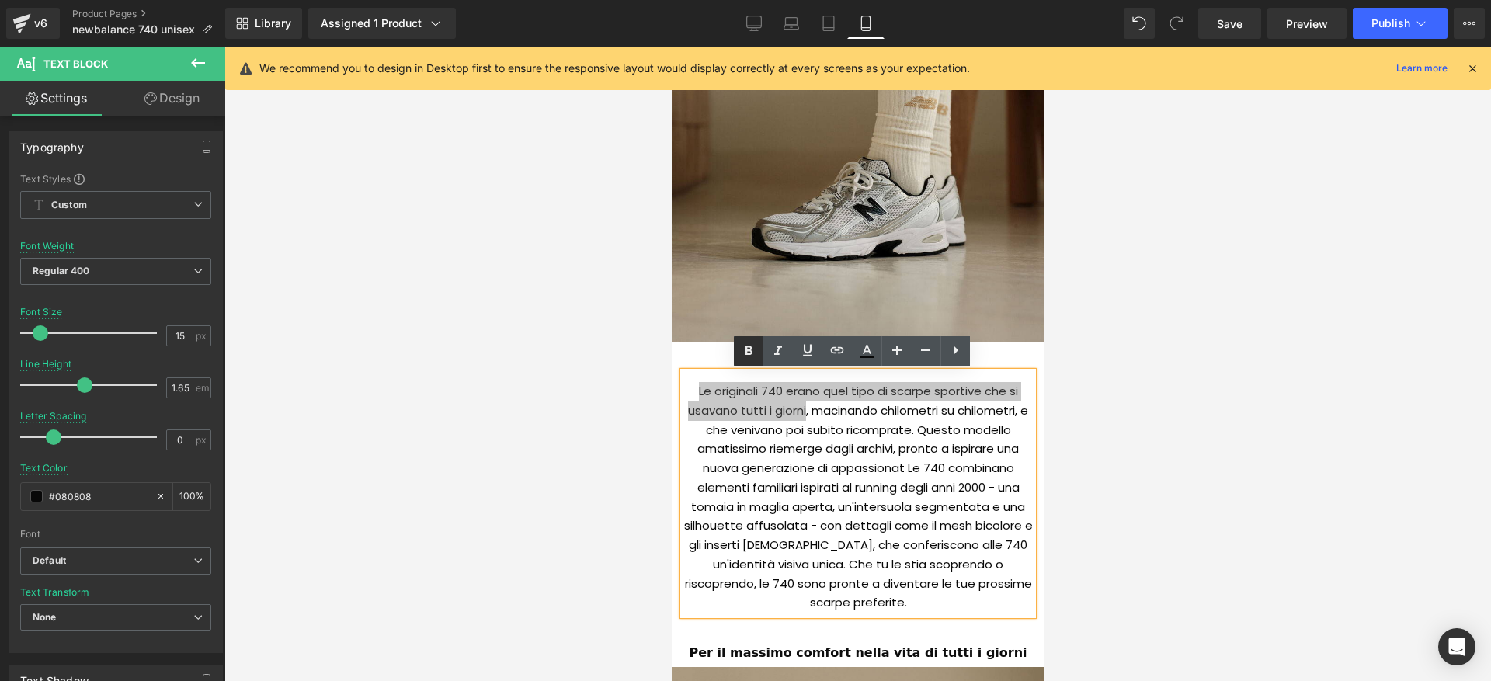
click at [758, 359] on link at bounding box center [749, 351] width 30 height 30
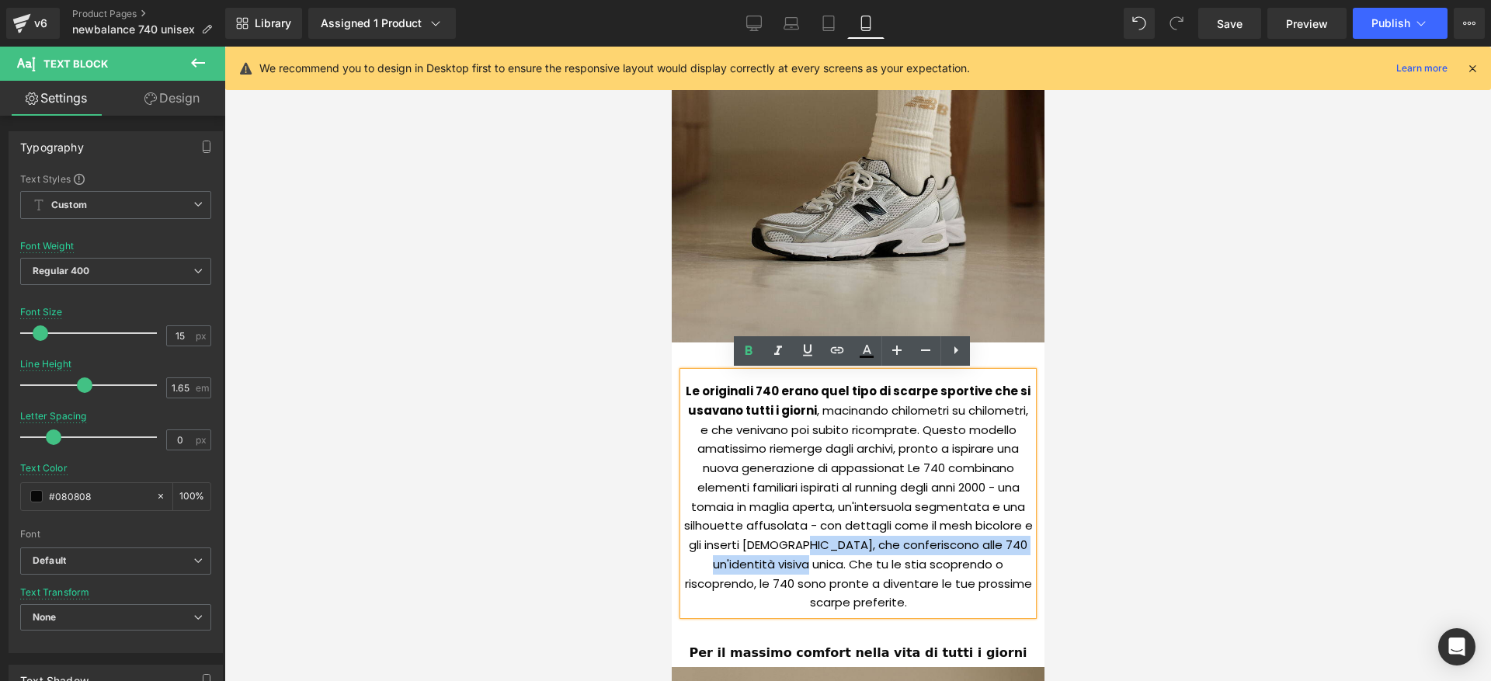
drag, startPoint x: 795, startPoint y: 546, endPoint x: 774, endPoint y: 565, distance: 28.6
click at [774, 565] on div "Le originali 740 erano quel tipo di scarpe sportive che si usavano tutti i gior…" at bounding box center [856, 493] width 349 height 243
click at [774, 564] on div "Le originali 740 erano quel tipo di scarpe sportive che si usavano tutti i gior…" at bounding box center [856, 493] width 349 height 243
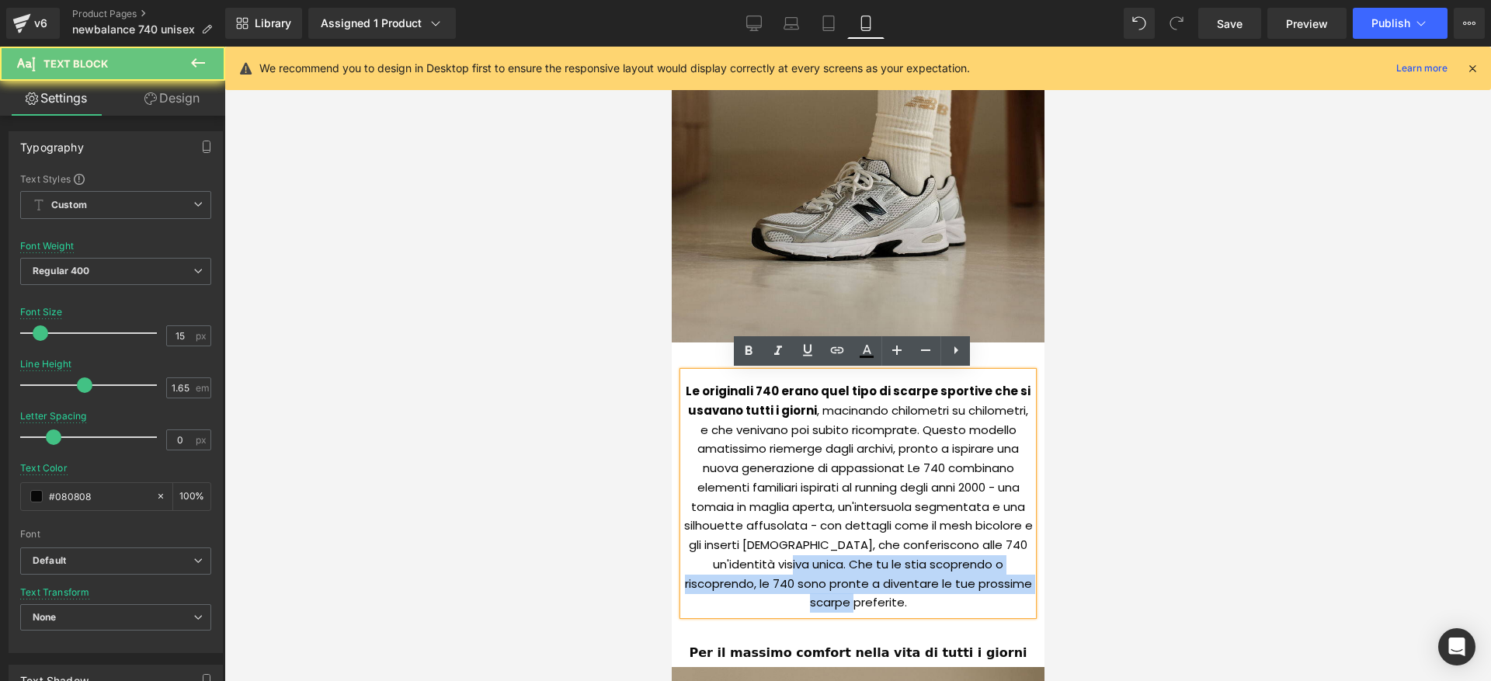
drag, startPoint x: 753, startPoint y: 561, endPoint x: 1035, endPoint y: 574, distance: 282.1
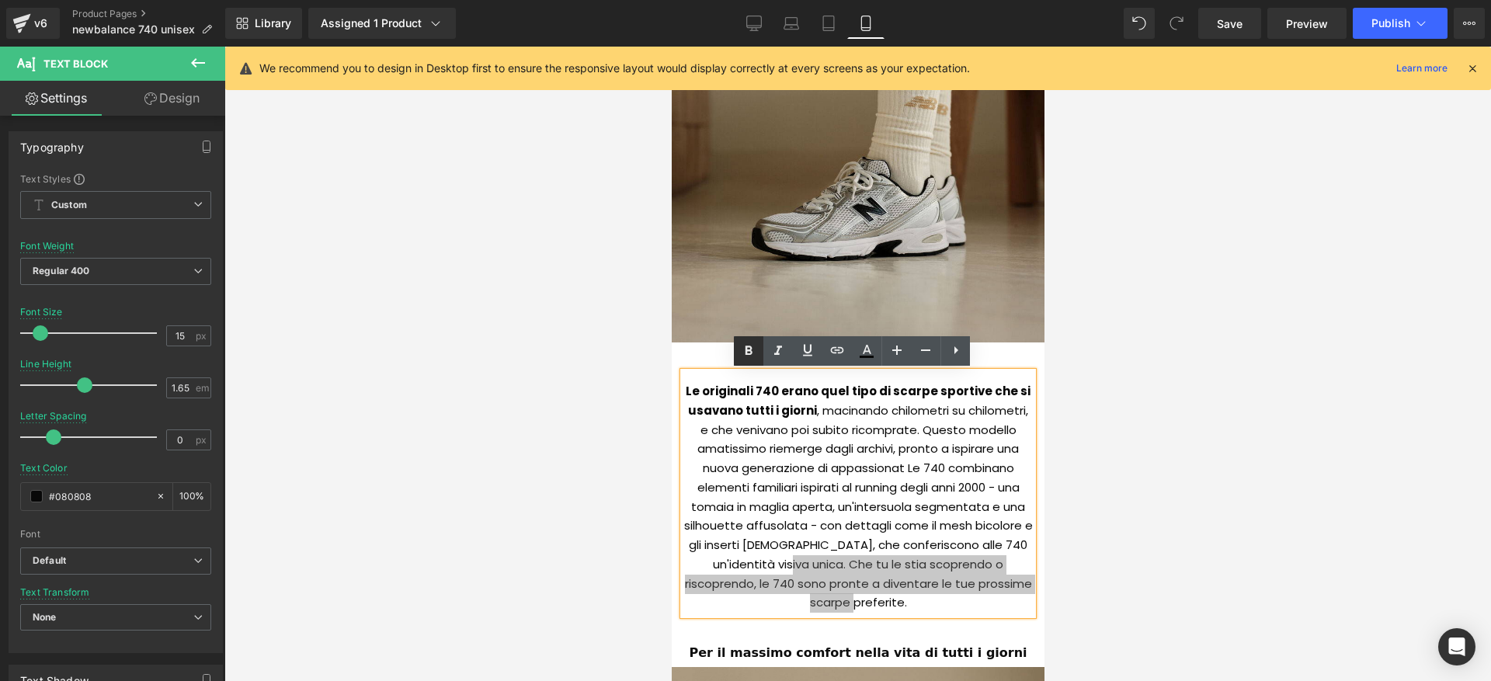
click at [748, 354] on icon at bounding box center [748, 349] width 7 height 9
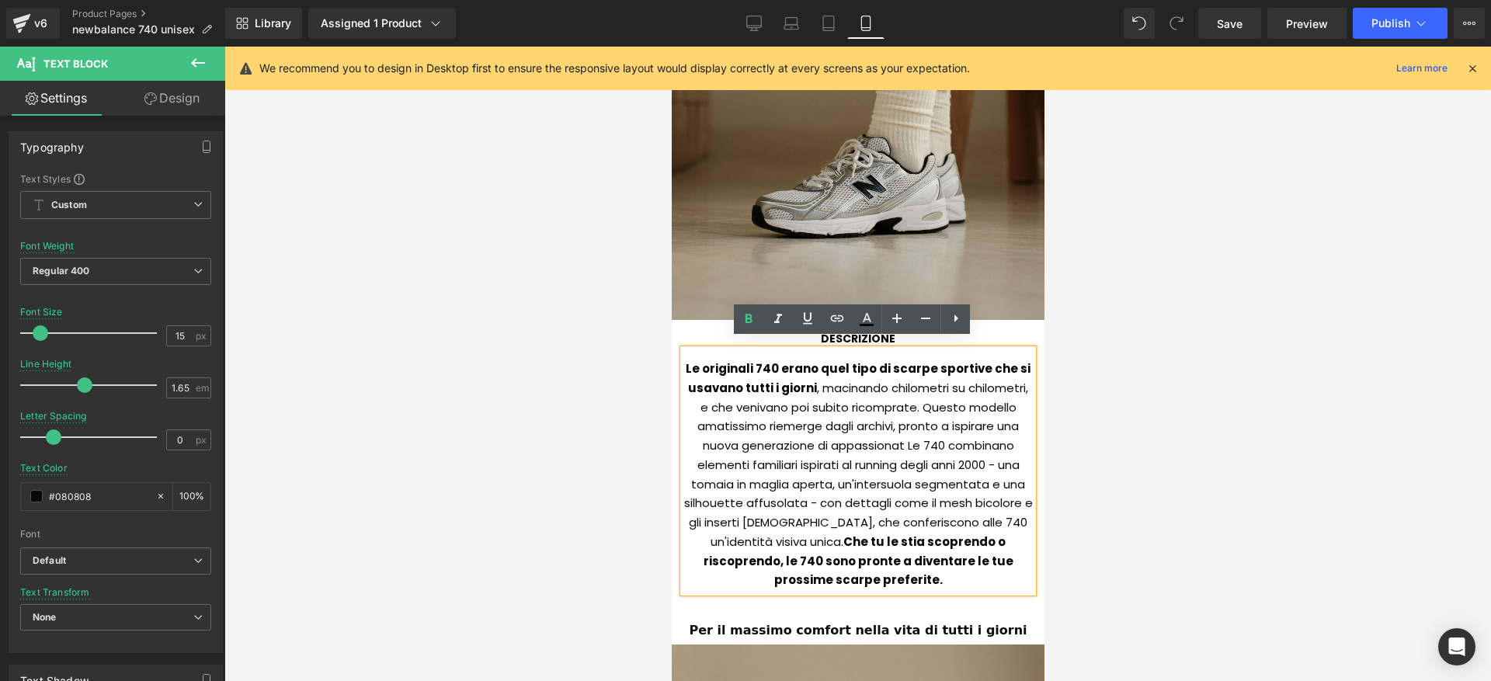
scroll to position [1255, 0]
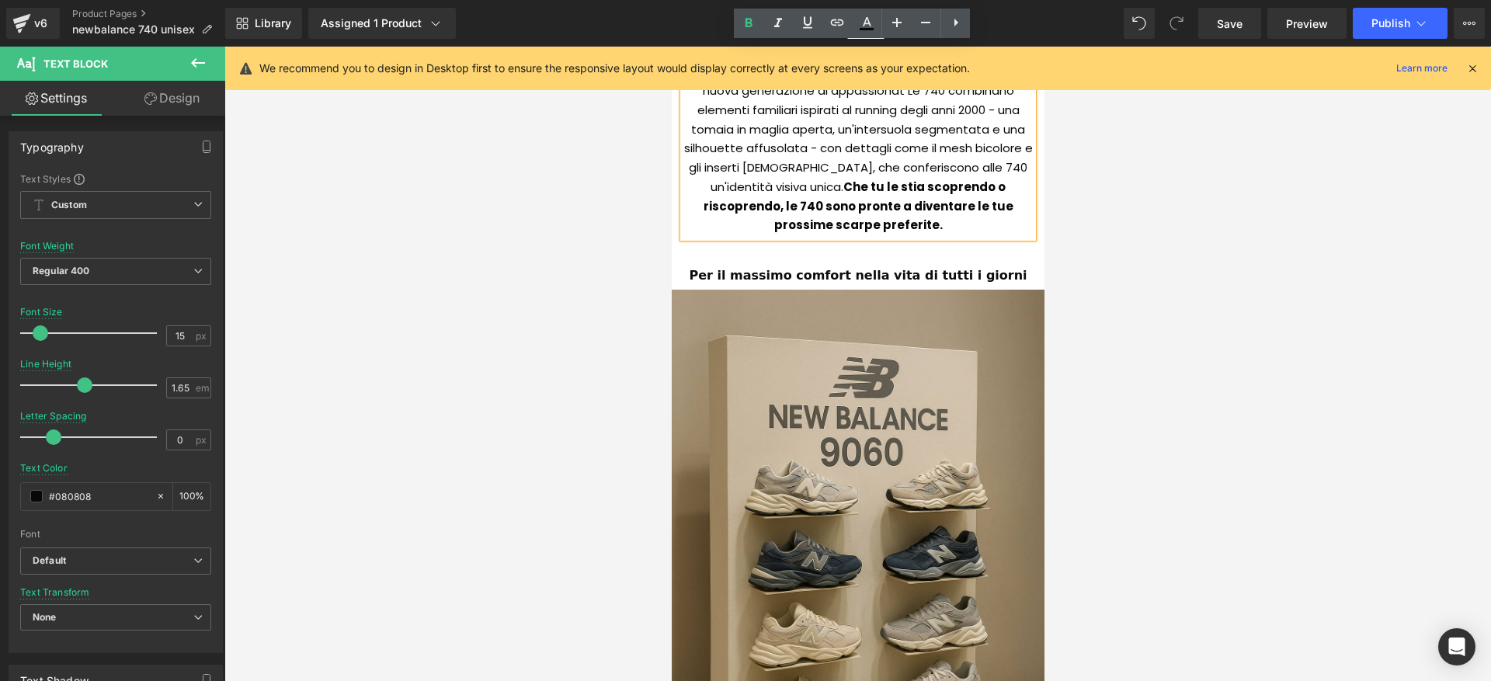
click at [503, 285] on div at bounding box center [857, 364] width 1266 height 634
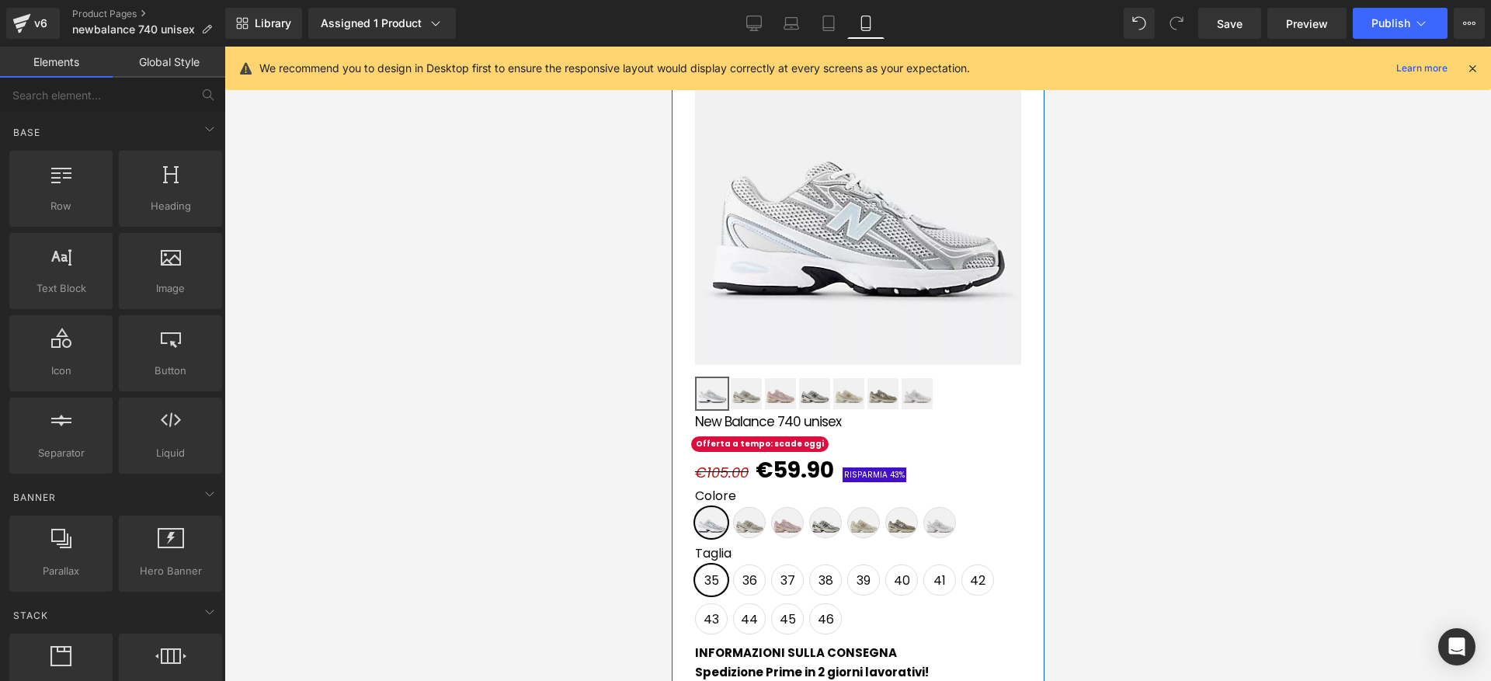
scroll to position [0, 0]
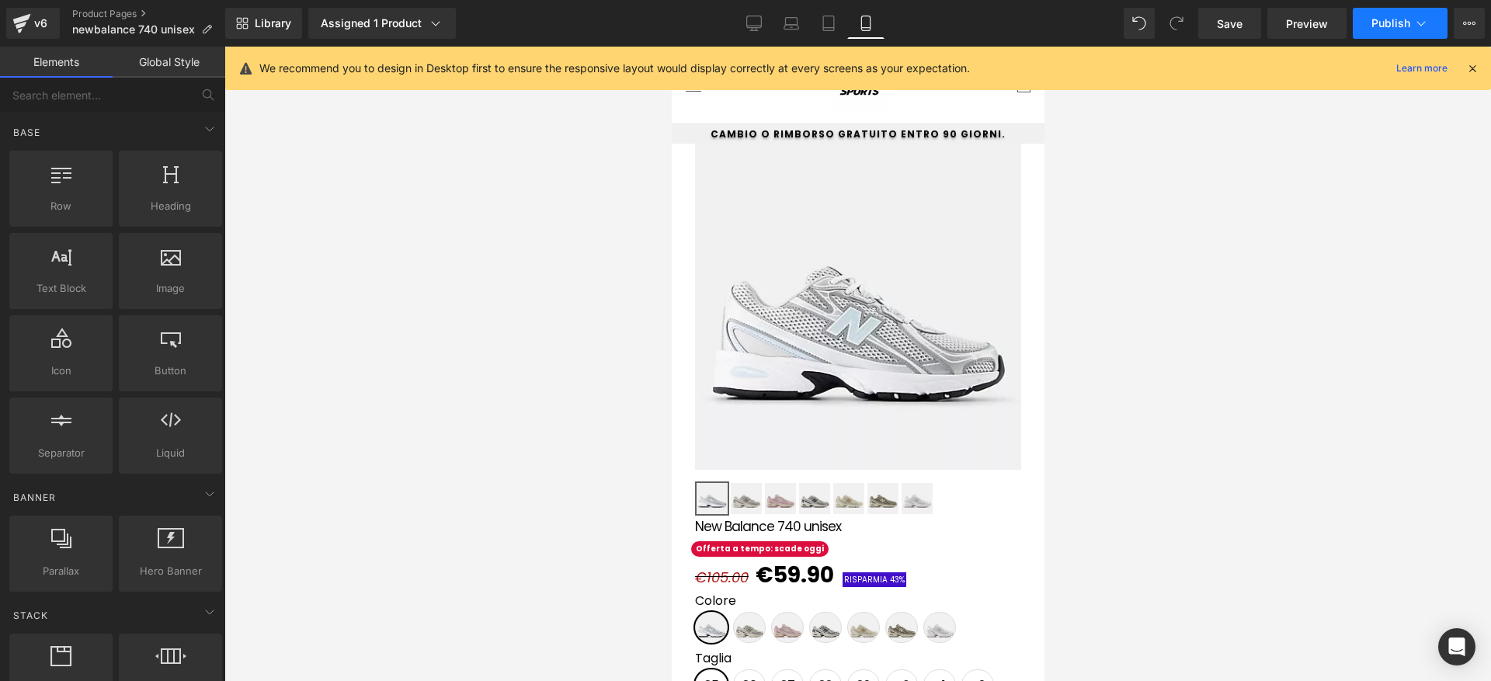
click at [1386, 32] on button "Publish" at bounding box center [1399, 23] width 95 height 31
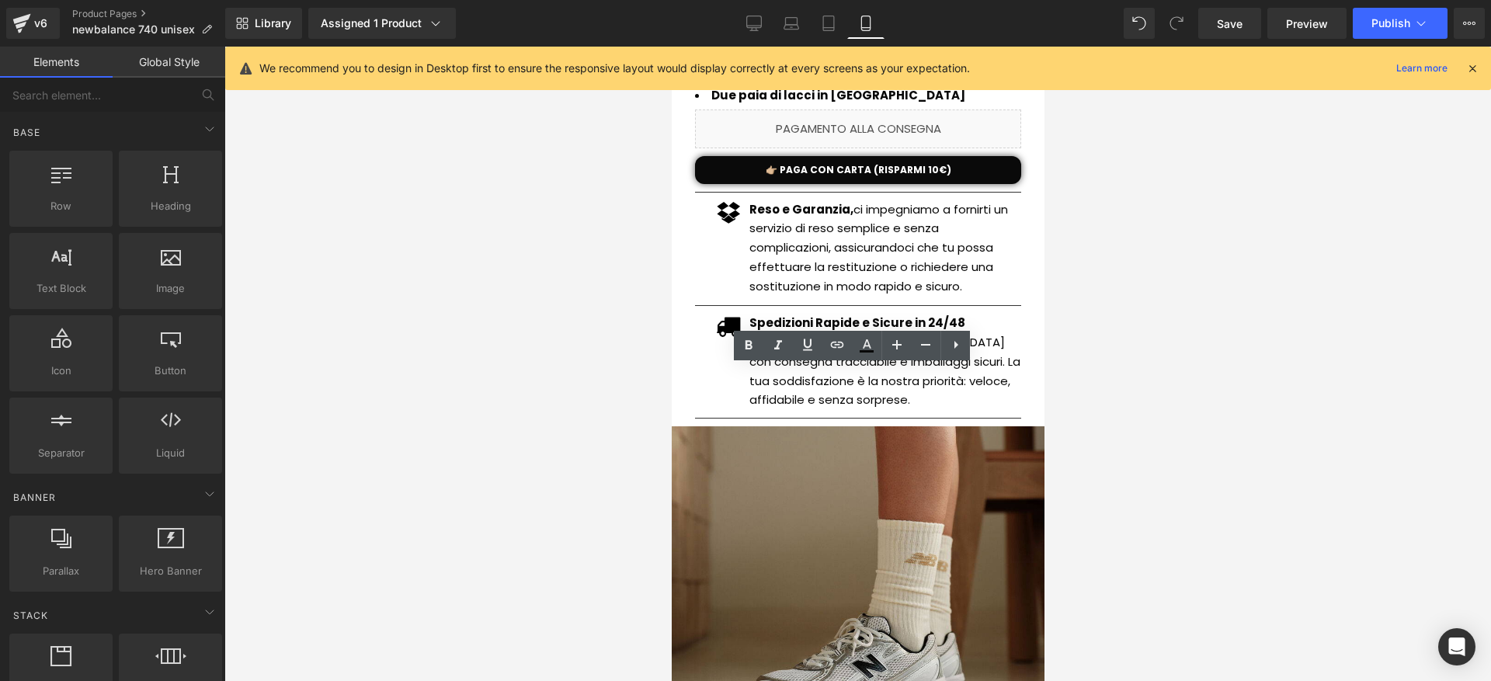
scroll to position [521, 0]
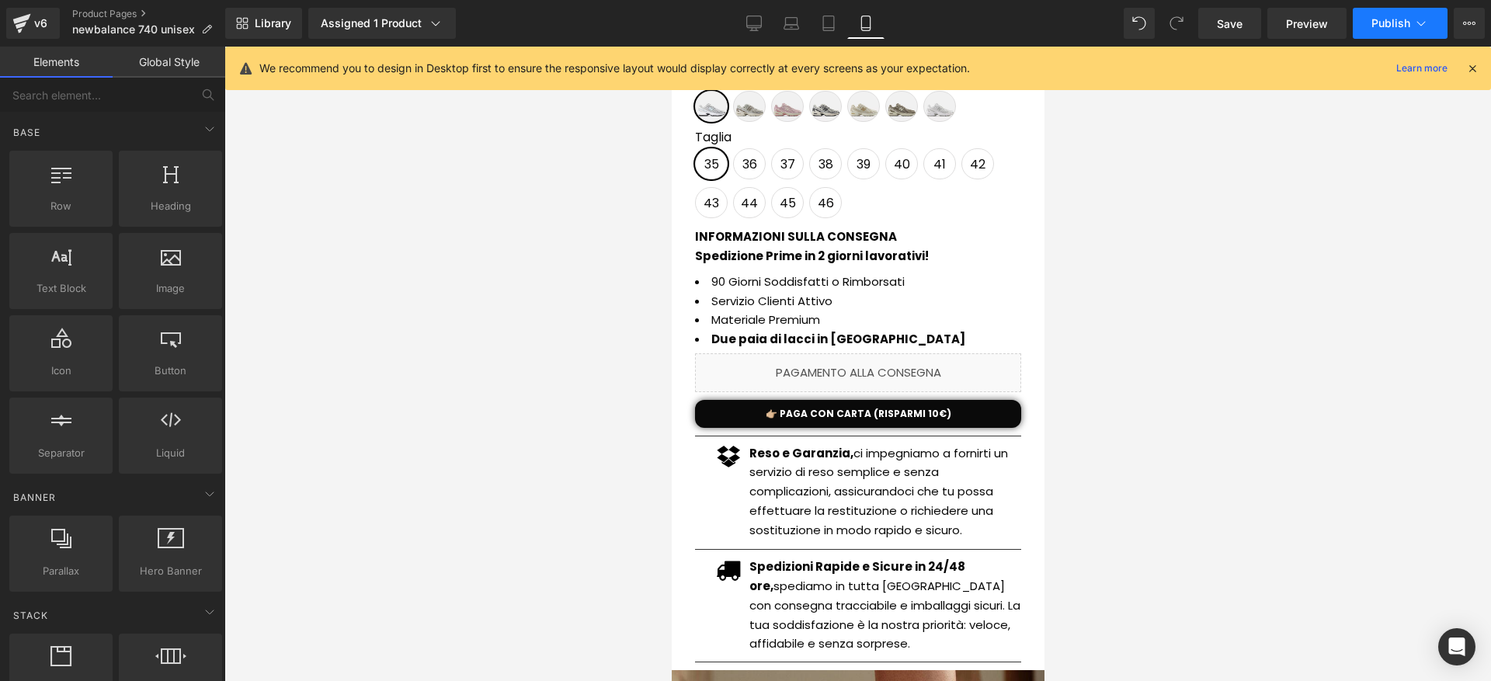
click at [1407, 36] on button "Publish" at bounding box center [1399, 23] width 95 height 31
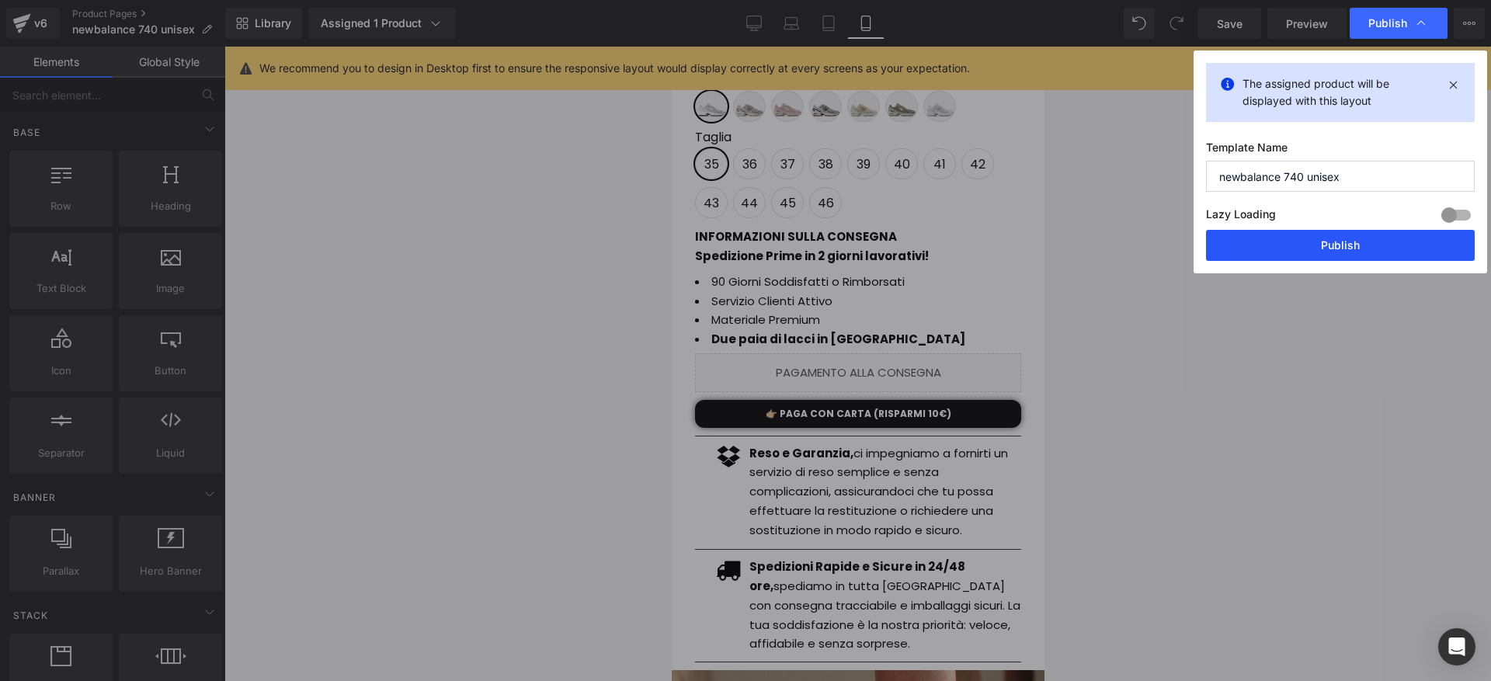
drag, startPoint x: 1307, startPoint y: 237, endPoint x: 201, endPoint y: 220, distance: 1106.4
click at [1307, 237] on button "Publish" at bounding box center [1340, 245] width 269 height 31
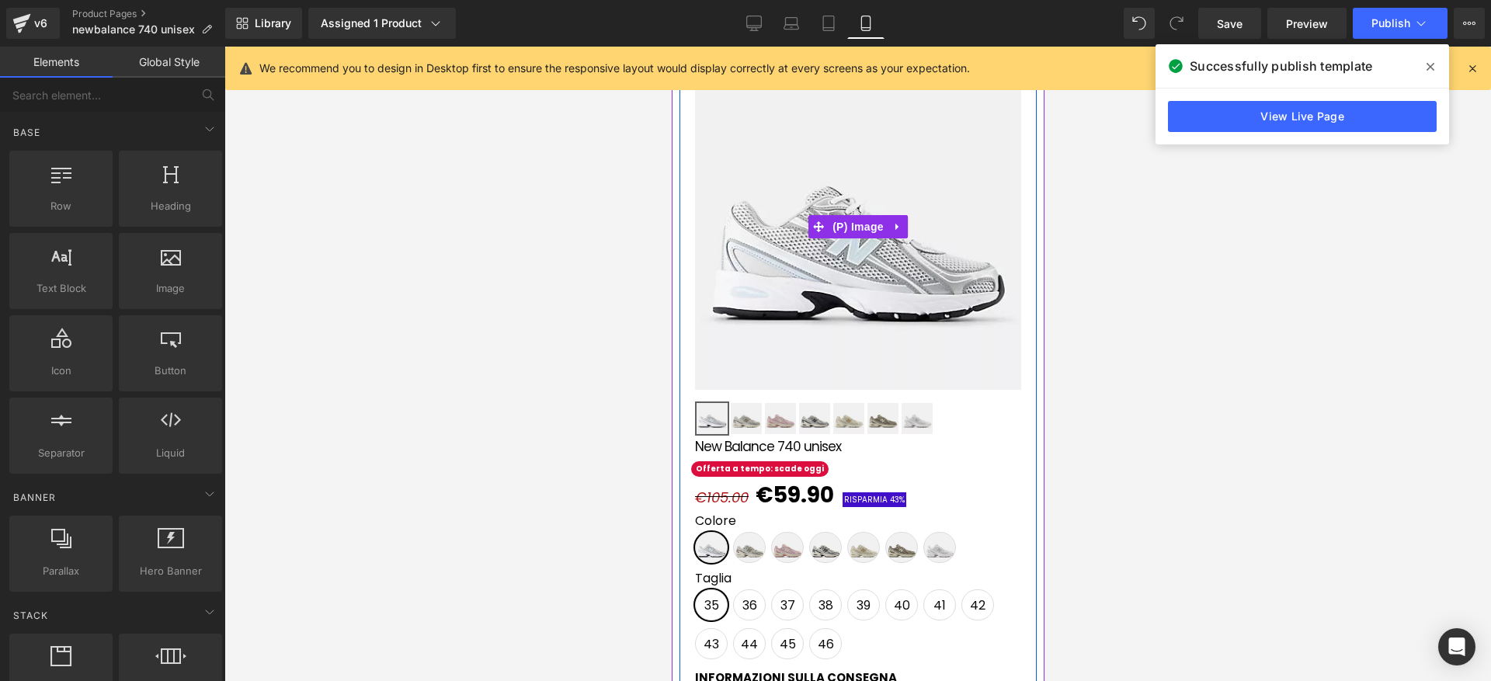
scroll to position [0, 0]
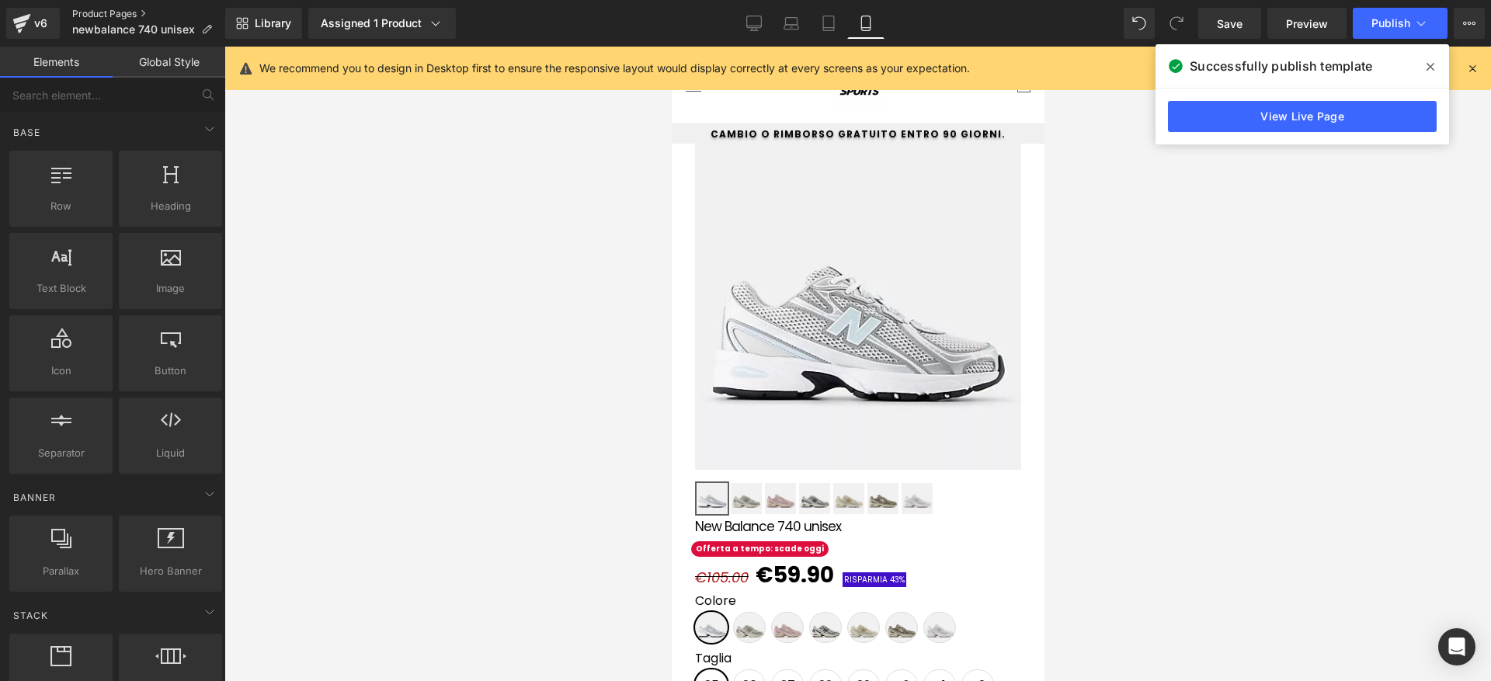
click at [133, 12] on link "Product Pages" at bounding box center [148, 14] width 153 height 12
